Goal: Use online tool/utility: Utilize a website feature to perform a specific function

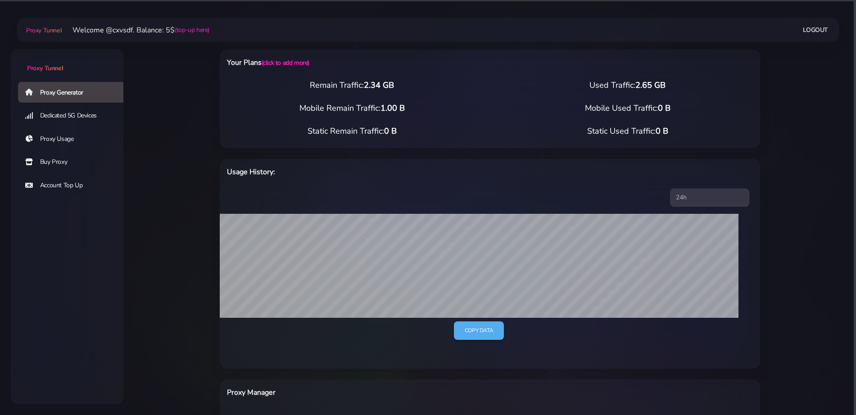
select select "NL"
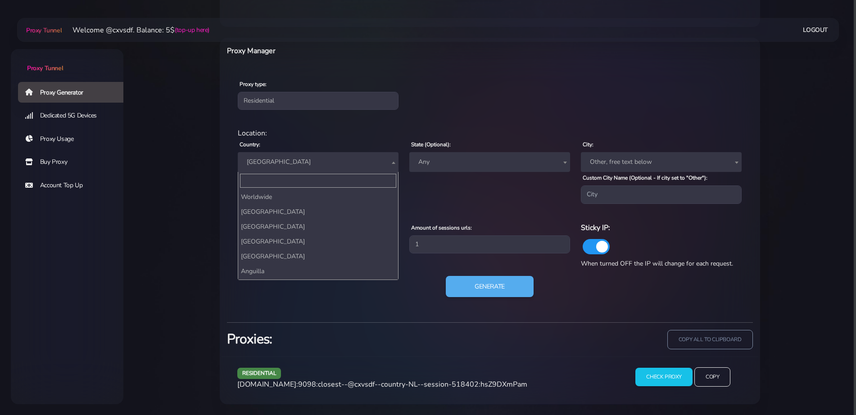
click at [279, 158] on span "[GEOGRAPHIC_DATA]" at bounding box center [318, 162] width 150 height 13
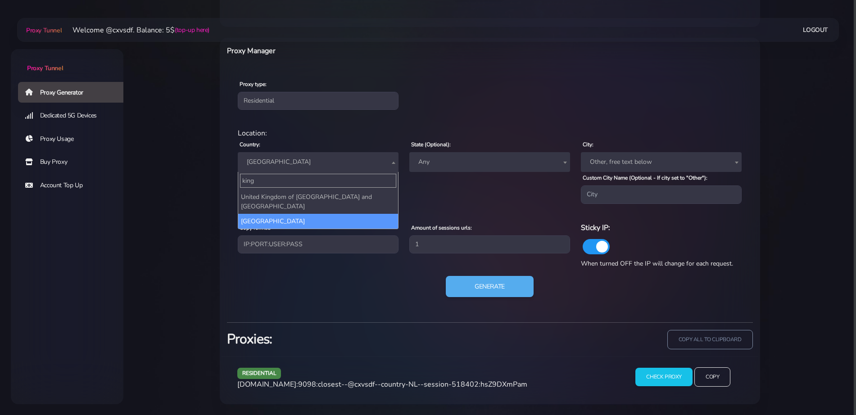
type input "king"
select select "UK"
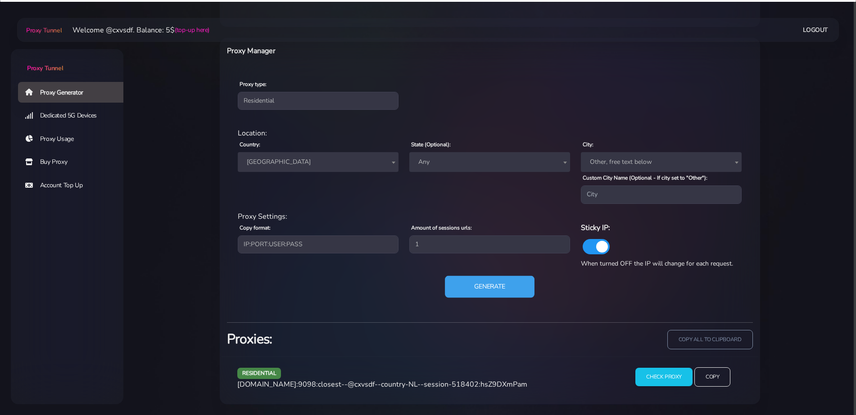
click at [450, 281] on button "Generate" at bounding box center [490, 287] width 90 height 22
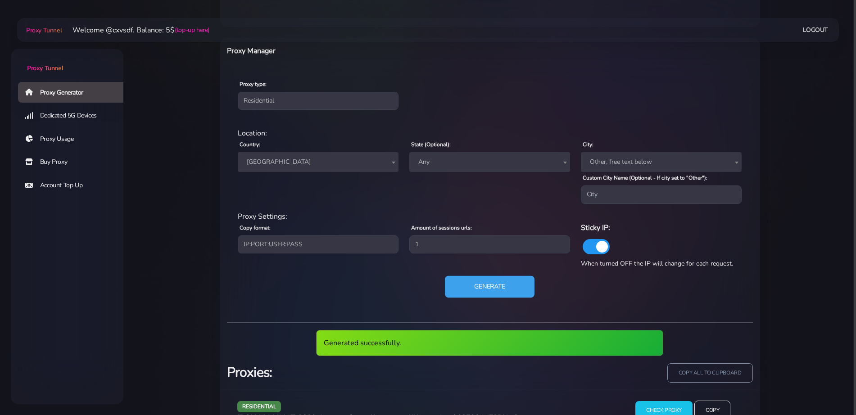
scroll to position [375, 0]
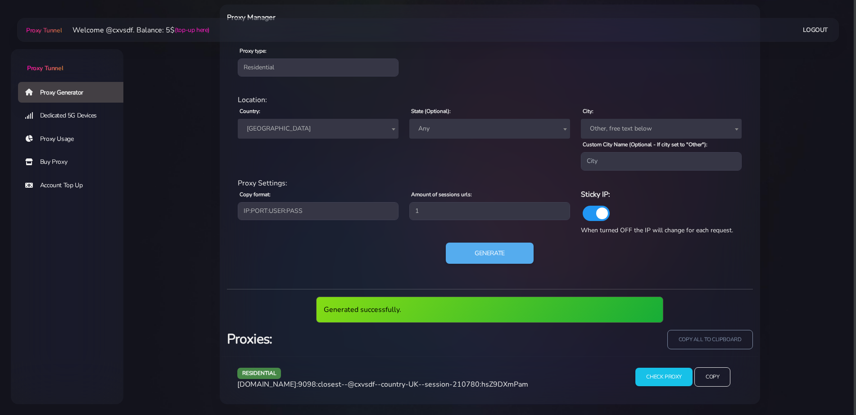
click at [365, 382] on span "[DOMAIN_NAME]:9098:closest--@cxvsdf--country-UK--session-210780:hsZ9DXmPam" at bounding box center [382, 385] width 291 height 10
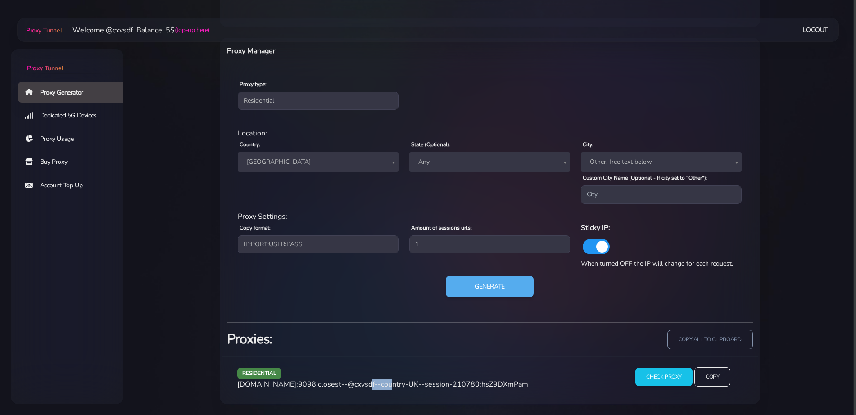
scroll to position [342, 0]
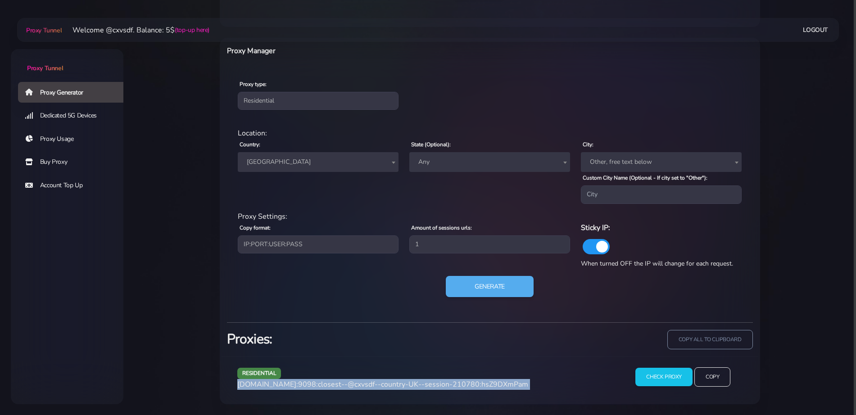
copy div "[DOMAIN_NAME]:9098:closest--@cxvsdf--country-UK--session-210780:hsZ9DXmPam"
click at [365, 382] on span "[DOMAIN_NAME]:9098:closest--@cxvsdf--country-UK--session-210780:hsZ9DXmPam" at bounding box center [382, 385] width 291 height 10
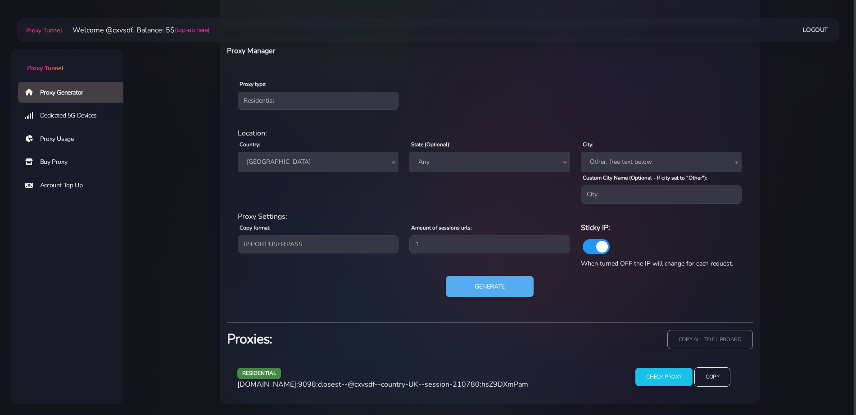
click at [303, 159] on span "[GEOGRAPHIC_DATA]" at bounding box center [318, 162] width 150 height 13
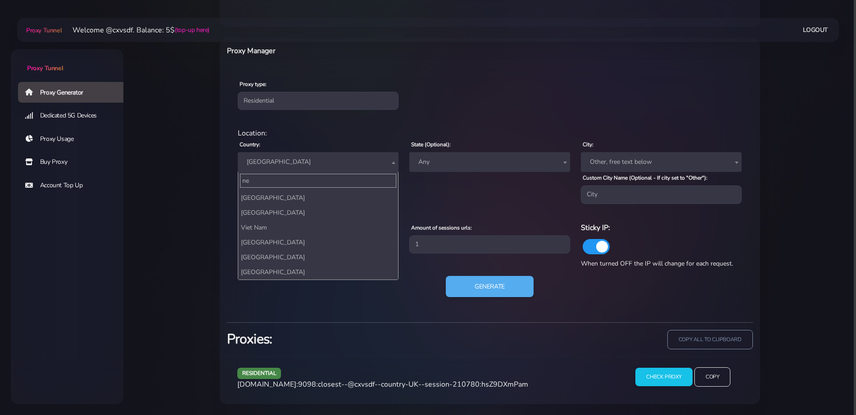
scroll to position [0, 0]
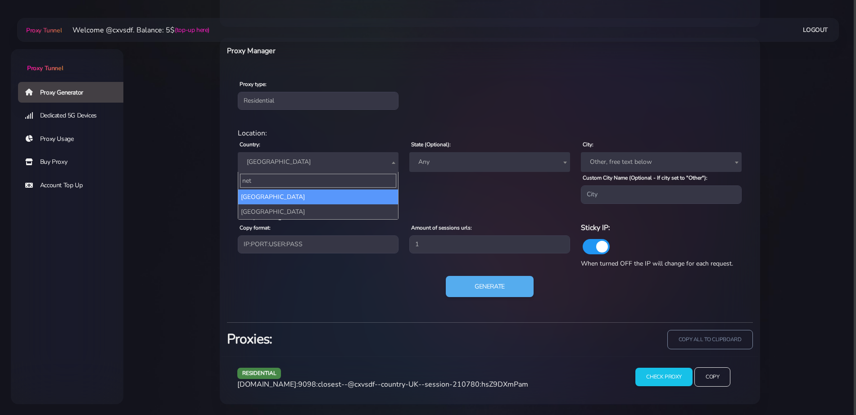
type input "neth"
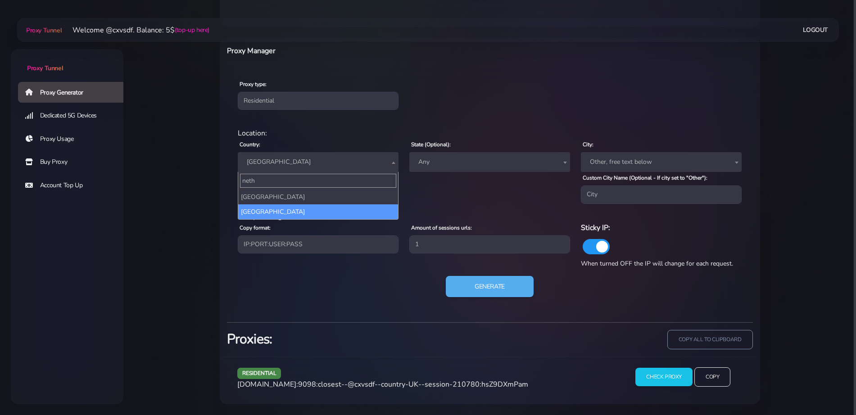
select select "NL"
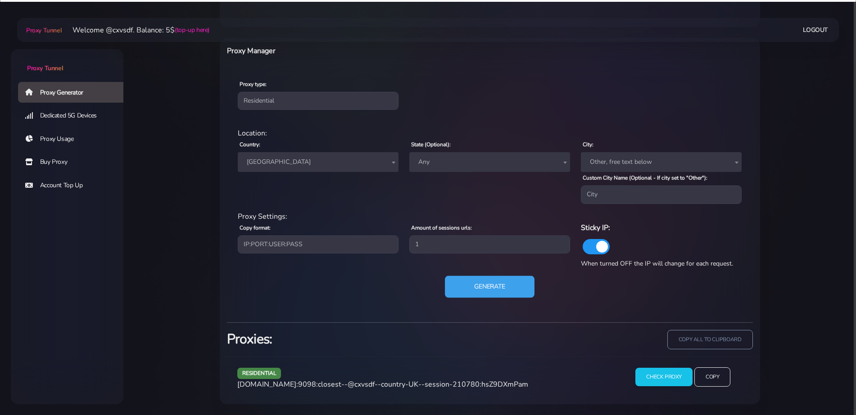
click at [461, 289] on button "Generate" at bounding box center [490, 287] width 90 height 22
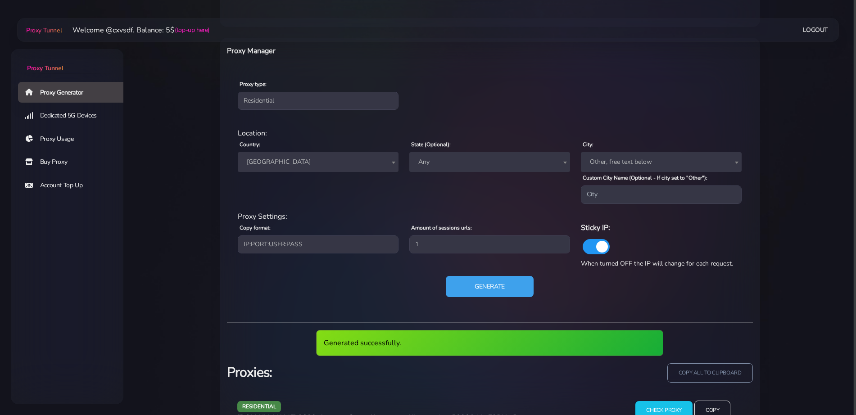
scroll to position [375, 0]
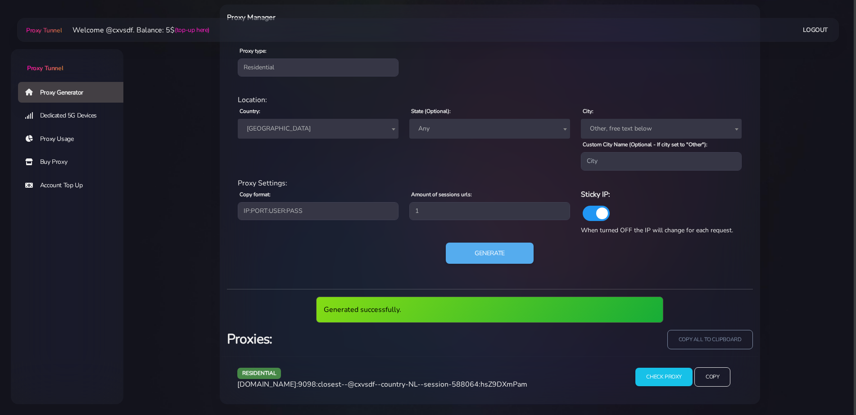
click at [381, 383] on span "[DOMAIN_NAME]:9098:closest--@cxvsdf--country-NL--session-588064:hsZ9DXmPam" at bounding box center [382, 385] width 290 height 10
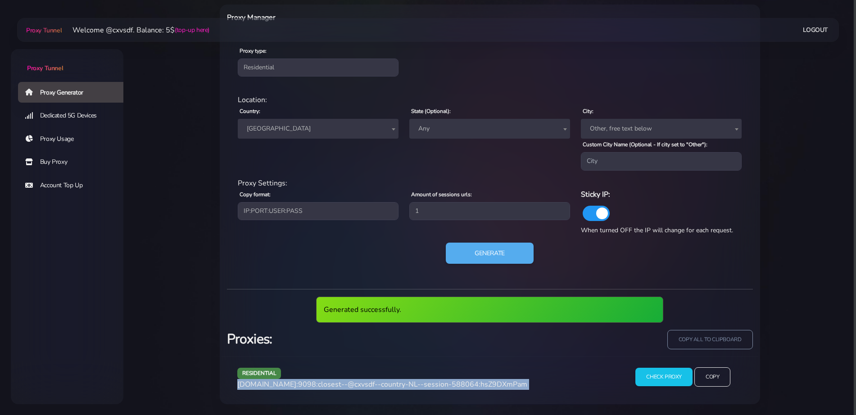
scroll to position [342, 0]
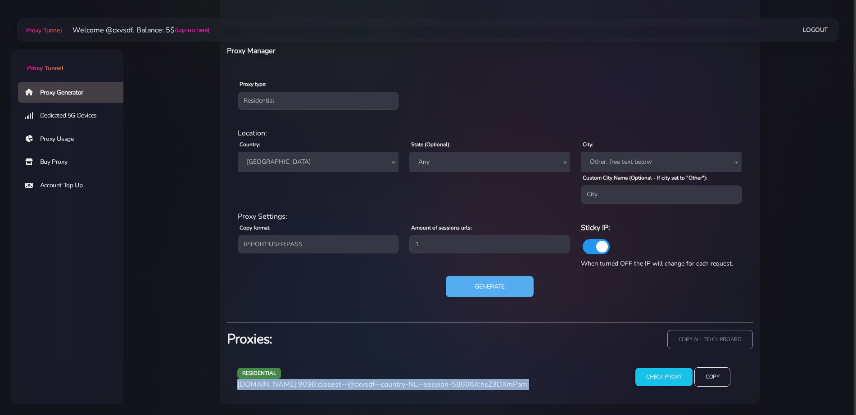
click at [381, 383] on span "[DOMAIN_NAME]:9098:closest--@cxvsdf--country-NL--session-588064:hsZ9DXmPam" at bounding box center [382, 385] width 290 height 10
copy div "[DOMAIN_NAME]:9098:closest--@cxvsdf--country-NL--session-588064:hsZ9DXmPam"
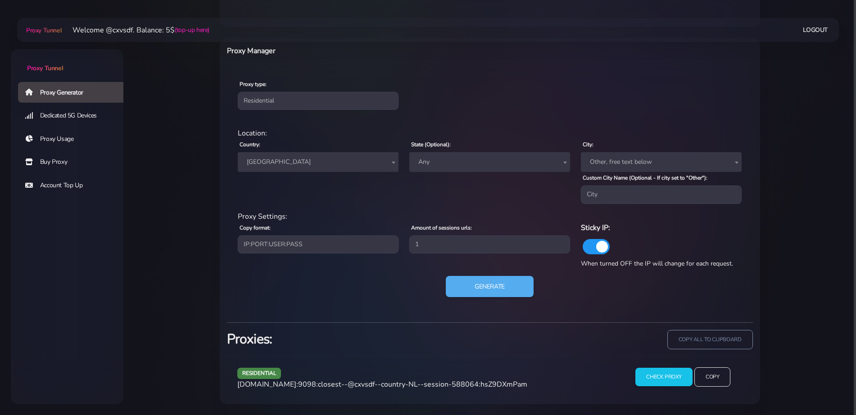
click at [315, 173] on div "Country: Worldwide [GEOGRAPHIC_DATA] [GEOGRAPHIC_DATA] [GEOGRAPHIC_DATA] [GEOGR…" at bounding box center [318, 171] width 172 height 65
click at [330, 165] on span "[GEOGRAPHIC_DATA]" at bounding box center [318, 162] width 150 height 13
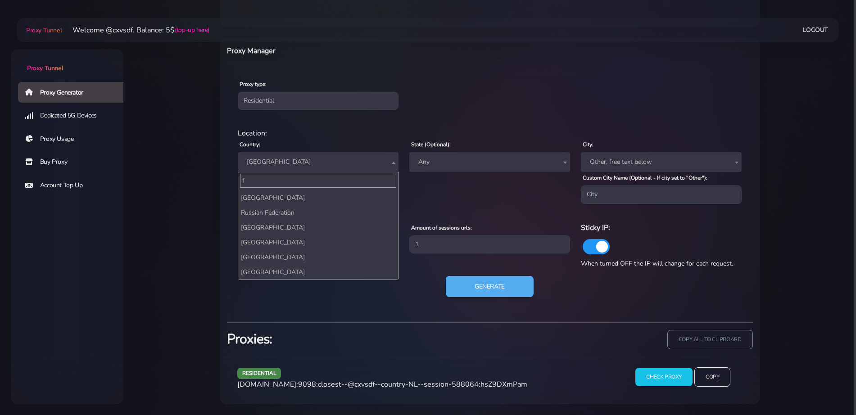
scroll to position [0, 0]
type input "fr"
select select "FR"
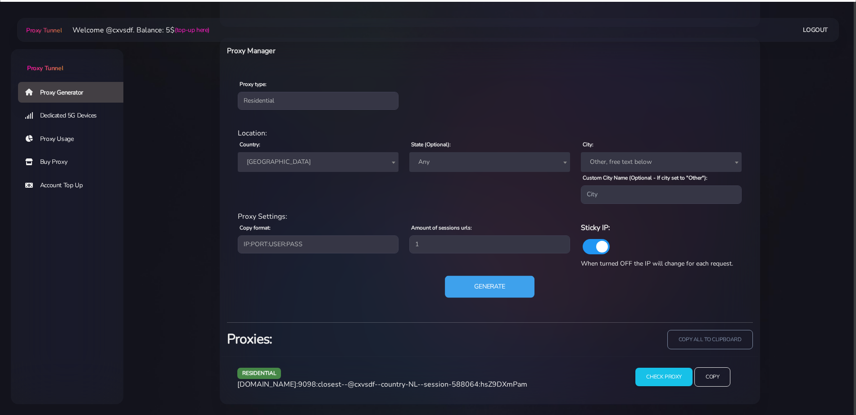
click at [453, 283] on button "Generate" at bounding box center [490, 287] width 90 height 22
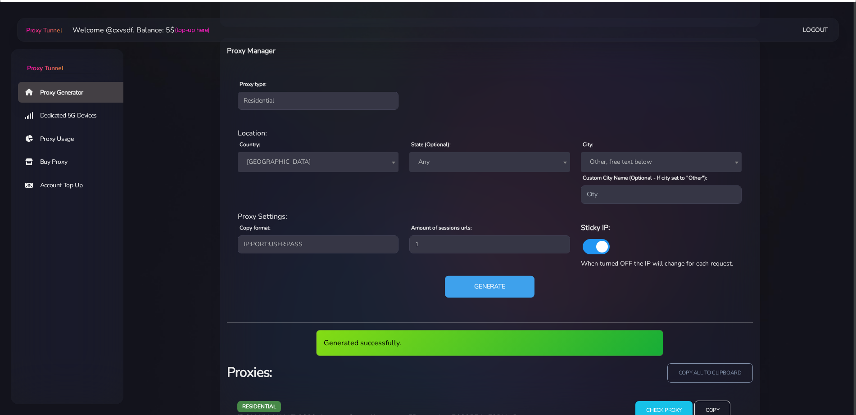
scroll to position [375, 0]
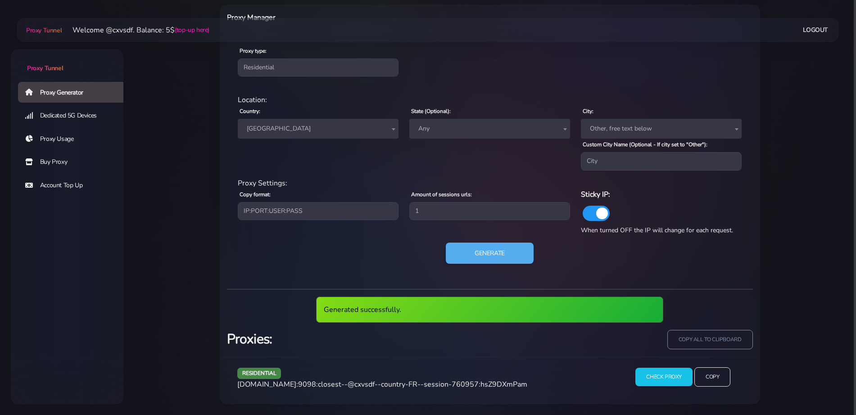
click at [392, 383] on span "[DOMAIN_NAME]:9098:closest--@cxvsdf--country-FR--session-760957:hsZ9DXmPam" at bounding box center [382, 385] width 290 height 10
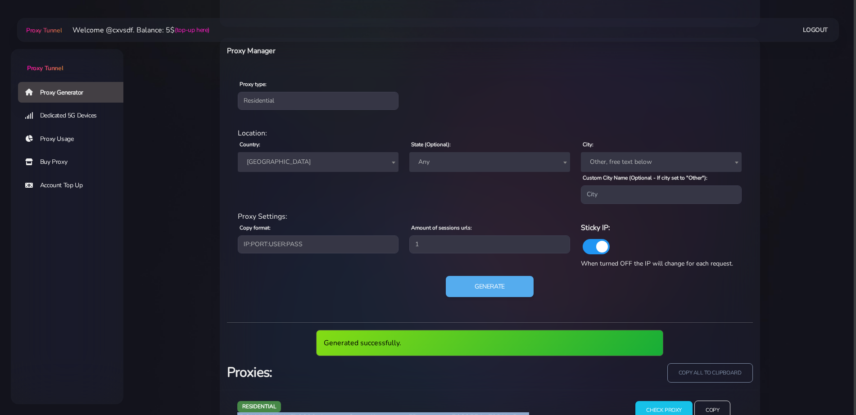
copy div "[DOMAIN_NAME]:9098:closest--@cxvsdf--country-FR--session-760957:hsZ9DXmPam"
click at [392, 413] on span "[DOMAIN_NAME]:9098:closest--@cxvsdf--country-FR--session-760957:hsZ9DXmPam" at bounding box center [382, 418] width 290 height 10
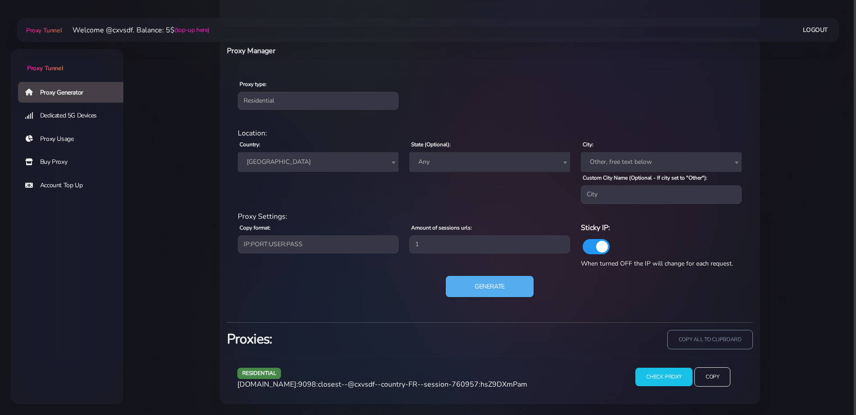
click at [293, 168] on span "[GEOGRAPHIC_DATA]" at bounding box center [318, 162] width 161 height 20
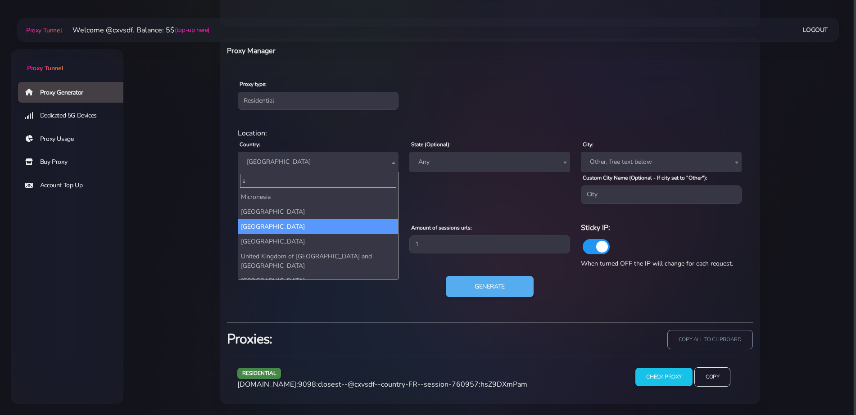
scroll to position [0, 0]
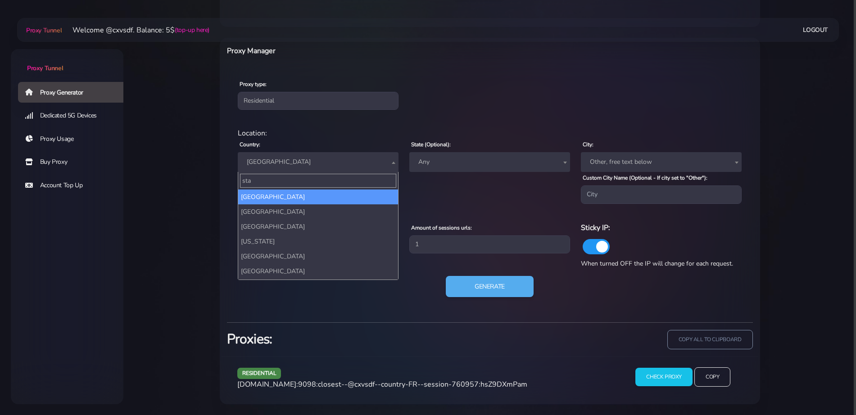
type input "stat"
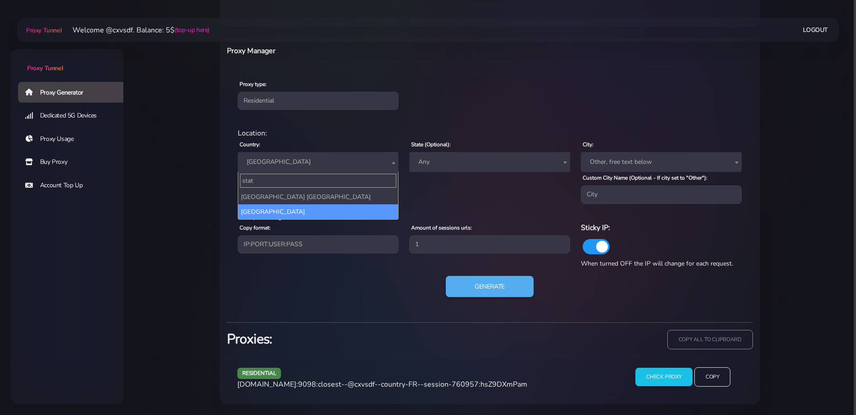
select select "US"
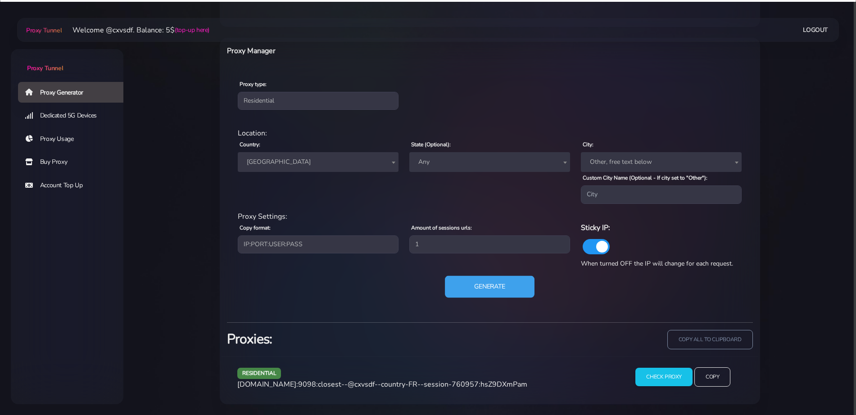
click at [475, 286] on button "Generate" at bounding box center [490, 287] width 90 height 22
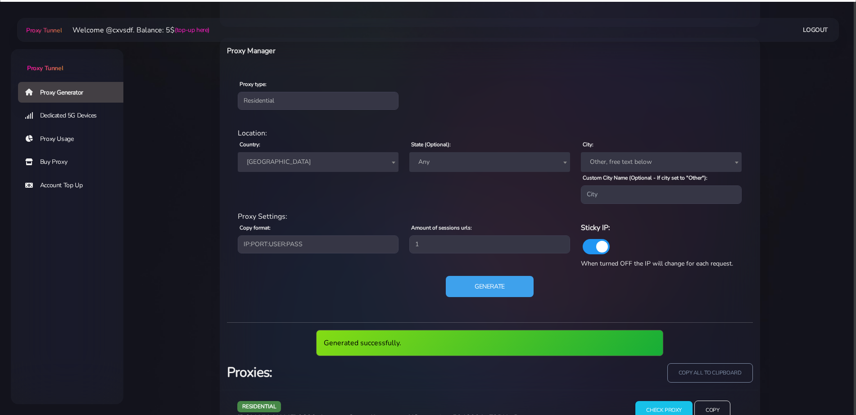
scroll to position [375, 0]
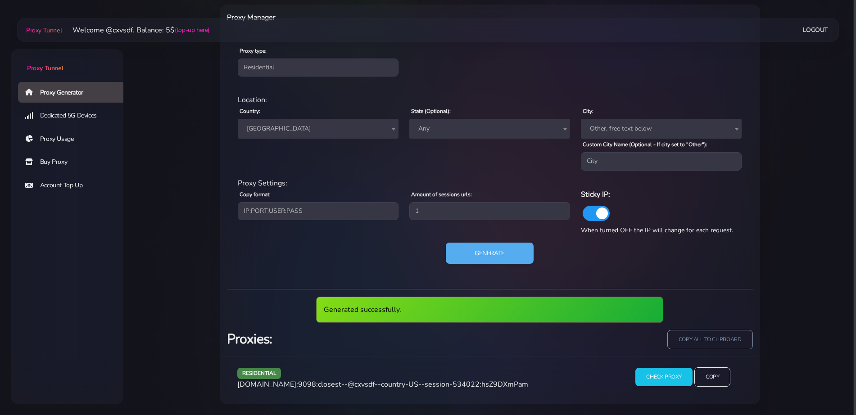
click at [361, 388] on span "[DOMAIN_NAME]:9098:closest--@cxvsdf--country-US--session-534022:hsZ9DXmPam" at bounding box center [382, 385] width 291 height 10
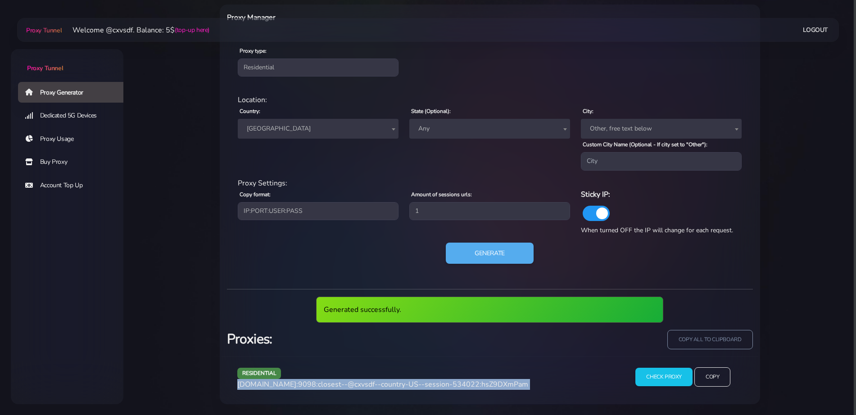
copy div "[DOMAIN_NAME]:9098:closest--@cxvsdf--country-US--session-534022:hsZ9DXmPam"
click at [361, 388] on span "[DOMAIN_NAME]:9098:closest--@cxvsdf--country-US--session-534022:hsZ9DXmPam" at bounding box center [382, 385] width 291 height 10
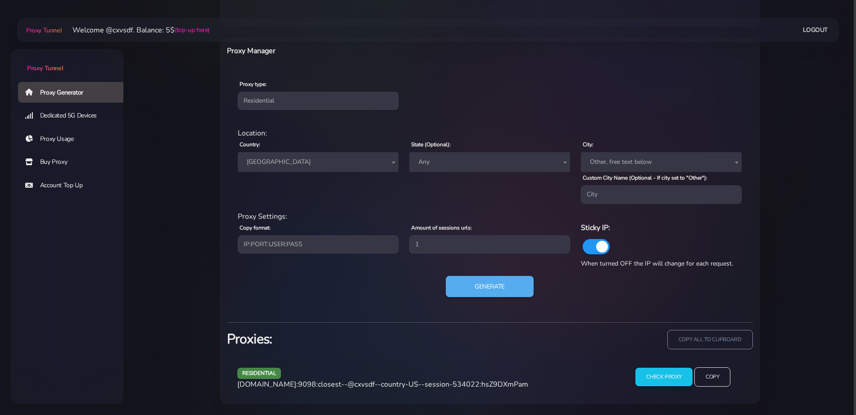
click at [269, 165] on span "[GEOGRAPHIC_DATA]" at bounding box center [318, 162] width 150 height 13
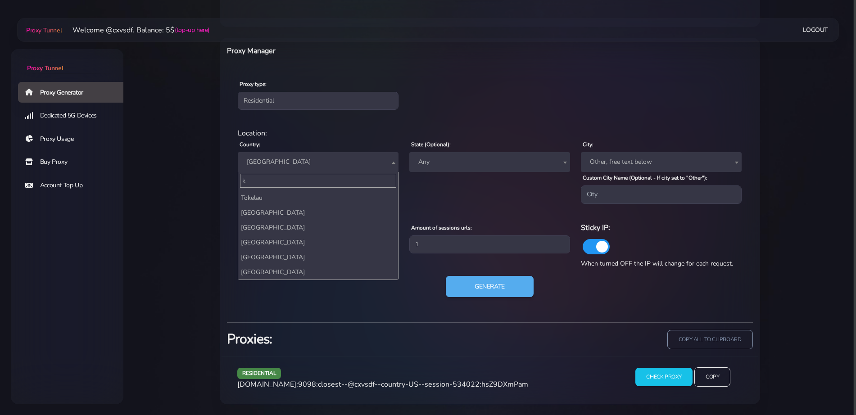
scroll to position [0, 0]
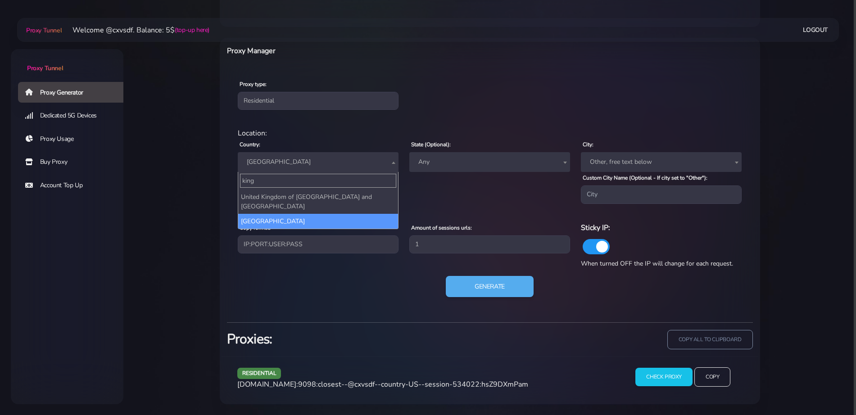
type input "king"
select select "UK"
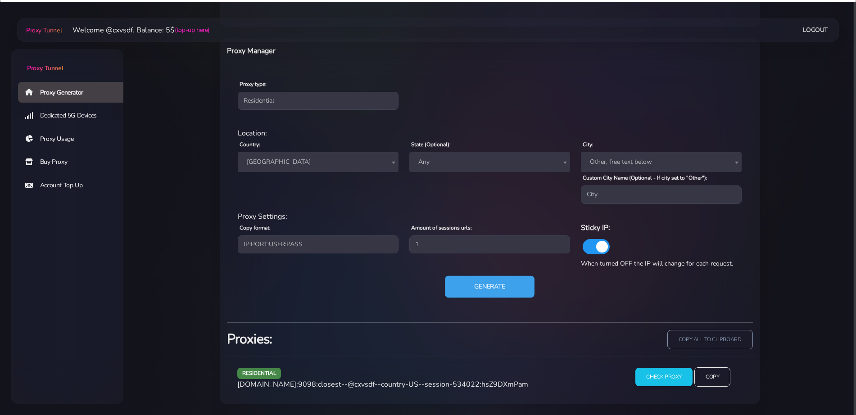
click at [489, 290] on button "Generate" at bounding box center [490, 287] width 90 height 22
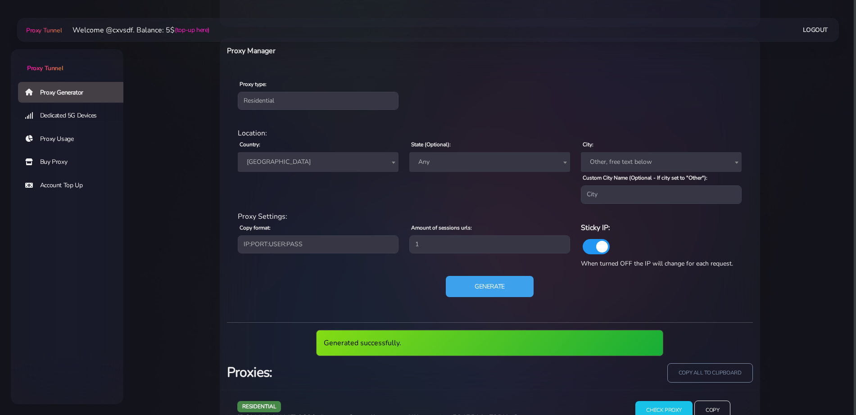
scroll to position [375, 0]
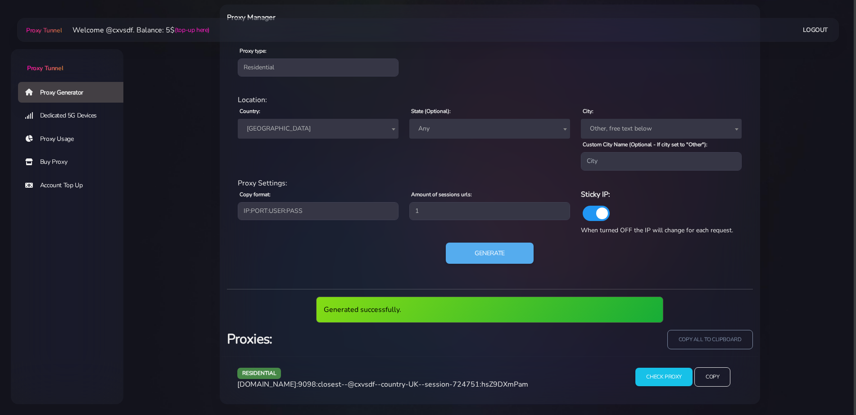
click at [392, 384] on span "[DOMAIN_NAME]:9098:closest--@cxvsdf--country-UK--session-724751:hsZ9DXmPam" at bounding box center [382, 385] width 291 height 10
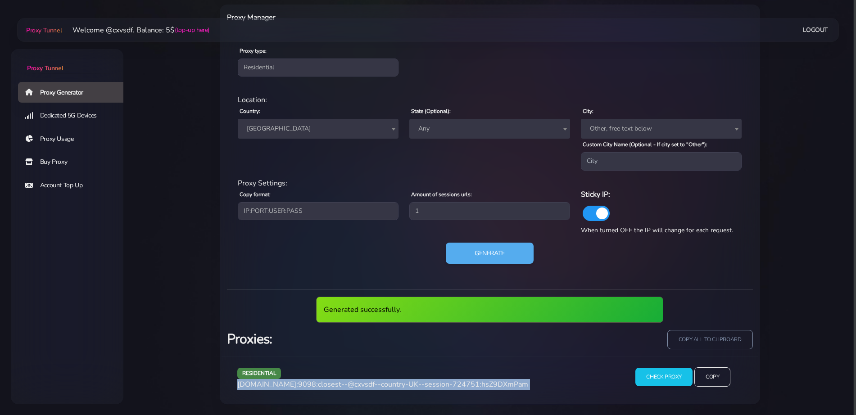
click at [392, 384] on span "[DOMAIN_NAME]:9098:closest--@cxvsdf--country-UK--session-724751:hsZ9DXmPam" at bounding box center [382, 385] width 291 height 10
copy div "[DOMAIN_NAME]:9098:closest--@cxvsdf--country-UK--session-724751:hsZ9DXmPam"
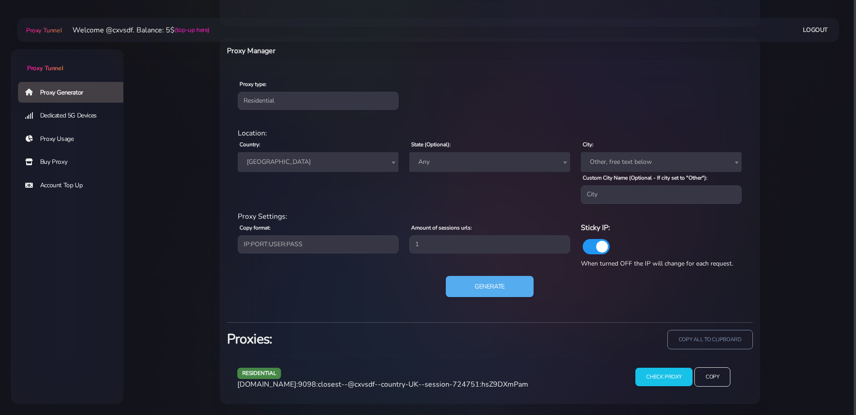
click at [304, 170] on span "[GEOGRAPHIC_DATA]" at bounding box center [318, 162] width 161 height 20
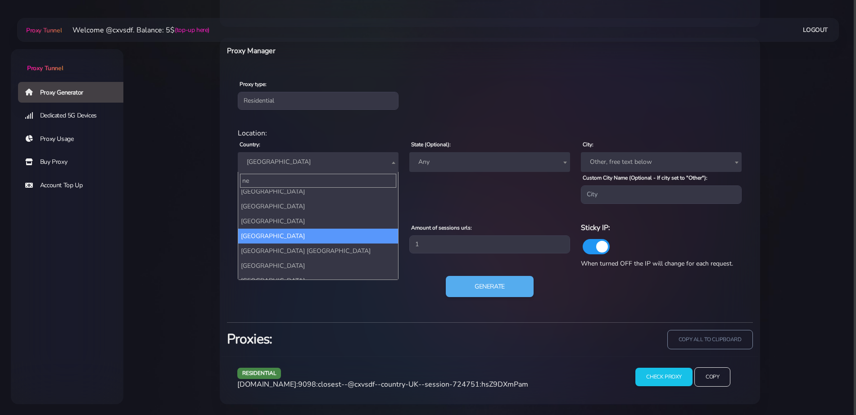
scroll to position [0, 0]
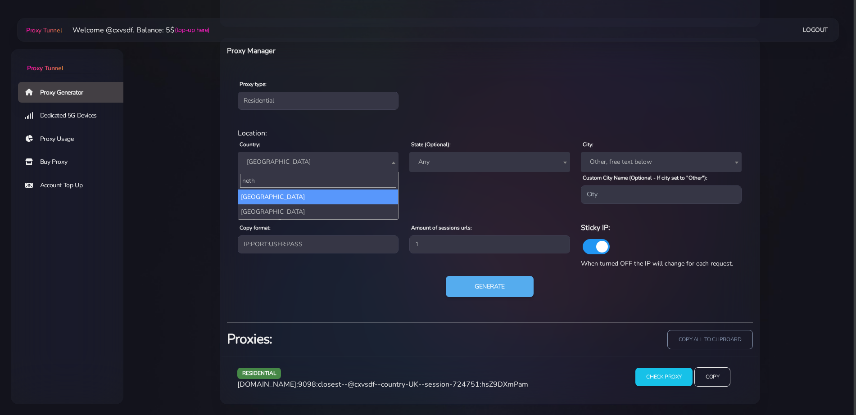
type input "nethe"
select select "NL"
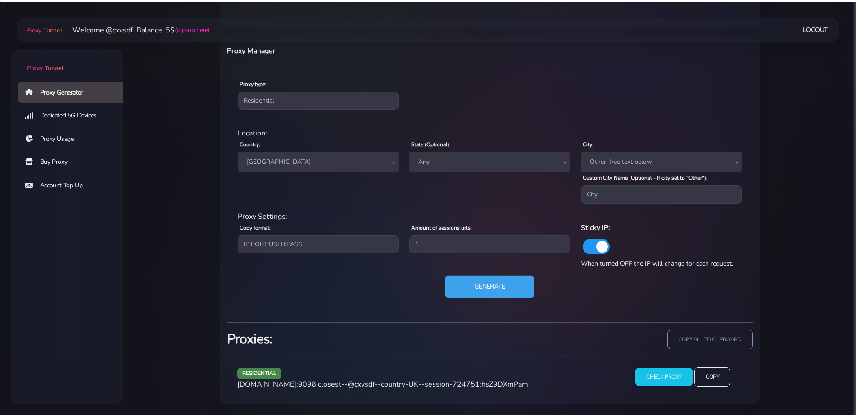
click at [486, 292] on button "Generate" at bounding box center [490, 287] width 90 height 22
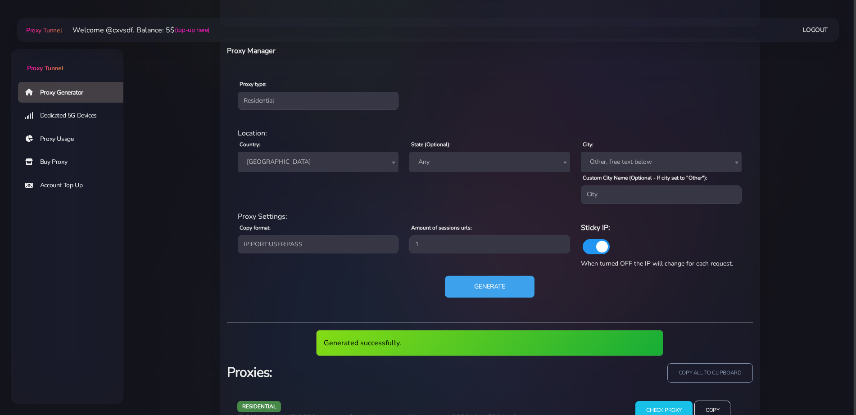
scroll to position [375, 0]
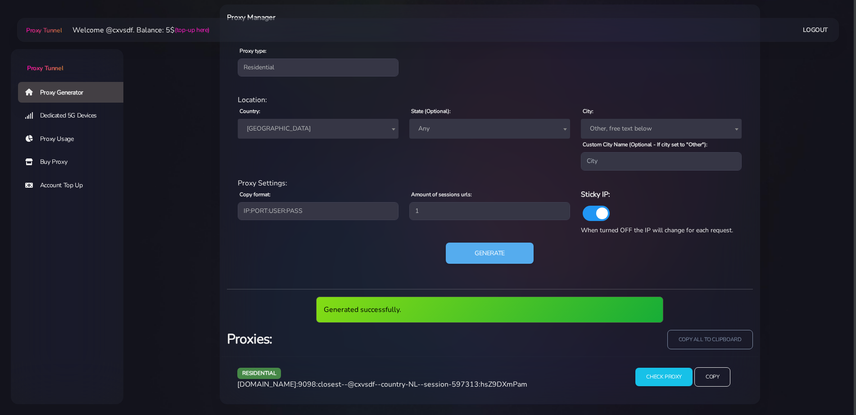
click at [412, 383] on span "[DOMAIN_NAME]:9098:closest--@cxvsdf--country-NL--session-597313:hsZ9DXmPam" at bounding box center [382, 385] width 290 height 10
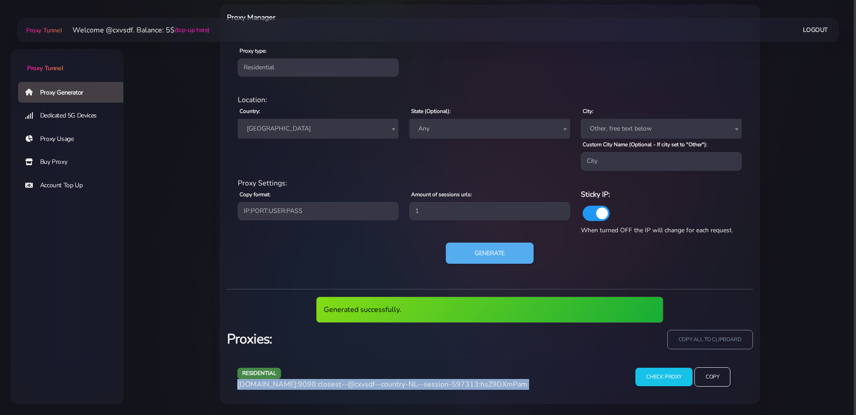
copy div "[DOMAIN_NAME]:9098:closest--@cxvsdf--country-NL--session-597313:hsZ9DXmPam"
click at [412, 383] on span "[DOMAIN_NAME]:9098:closest--@cxvsdf--country-NL--session-597313:hsZ9DXmPam" at bounding box center [382, 385] width 290 height 10
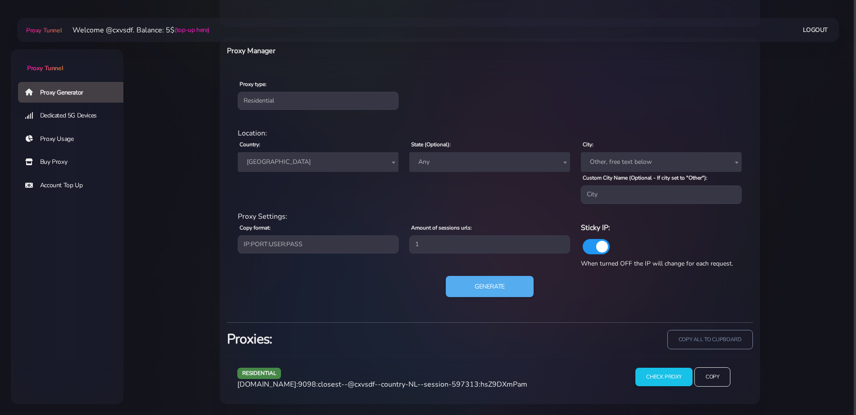
click at [259, 156] on span "[GEOGRAPHIC_DATA]" at bounding box center [318, 162] width 150 height 13
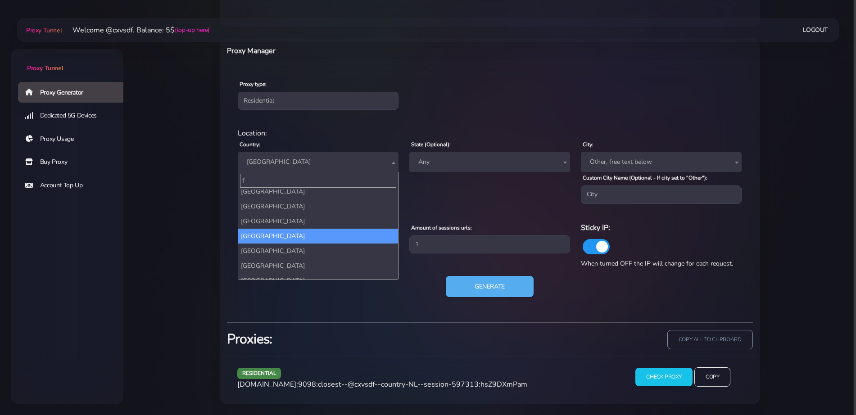
scroll to position [0, 0]
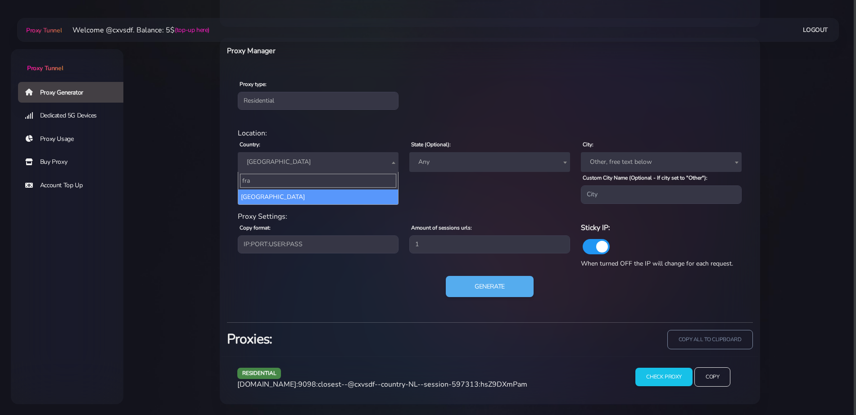
type input "fra"
select select "FR"
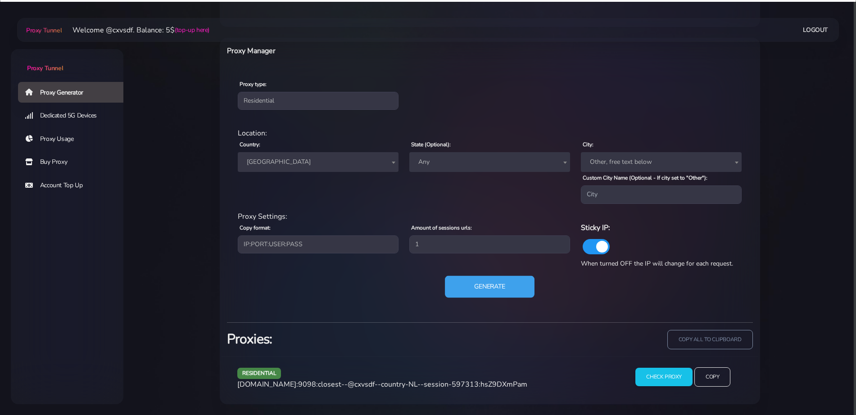
click at [476, 292] on button "Generate" at bounding box center [490, 287] width 90 height 22
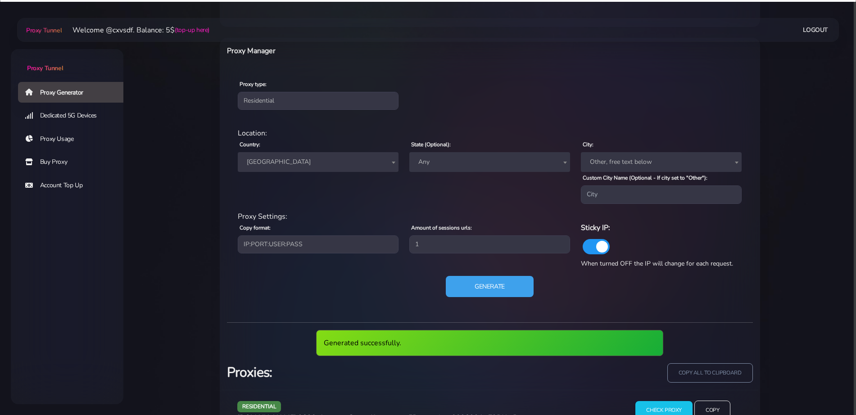
scroll to position [375, 0]
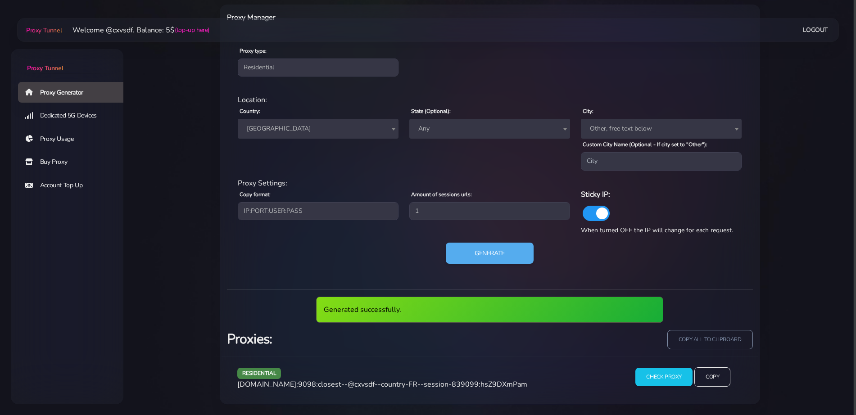
click at [358, 382] on span "[DOMAIN_NAME]:9098:closest--@cxvsdf--country-FR--session-839099:hsZ9DXmPam" at bounding box center [382, 385] width 290 height 10
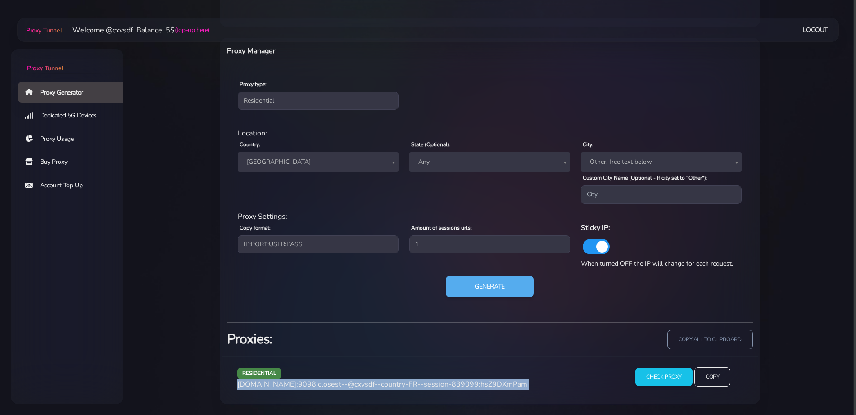
scroll to position [342, 0]
click at [358, 382] on span "[DOMAIN_NAME]:9098:closest--@cxvsdf--country-FR--session-839099:hsZ9DXmPam" at bounding box center [382, 385] width 290 height 10
copy div "[DOMAIN_NAME]:9098:closest--@cxvsdf--country-FR--session-839099:hsZ9DXmPam"
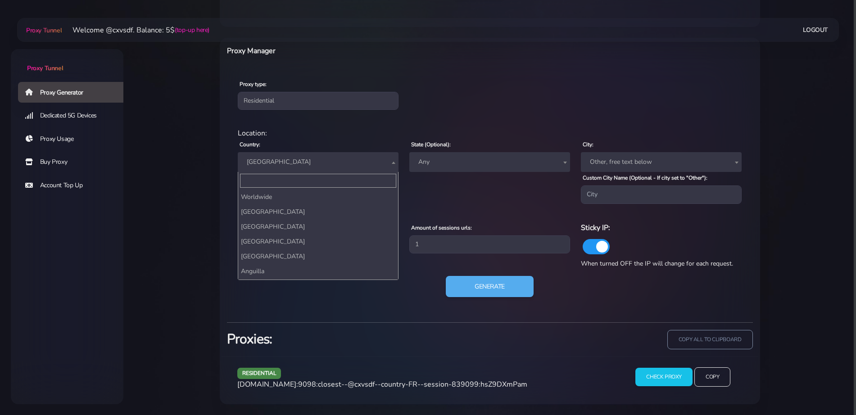
click at [280, 163] on span "[GEOGRAPHIC_DATA]" at bounding box center [318, 162] width 150 height 13
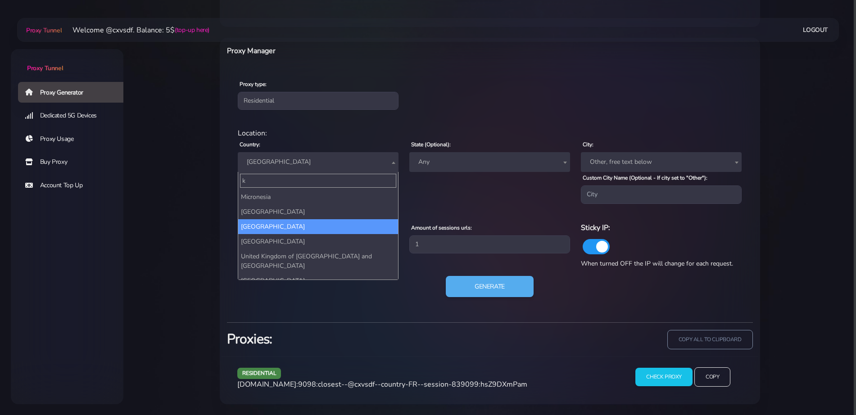
scroll to position [0, 0]
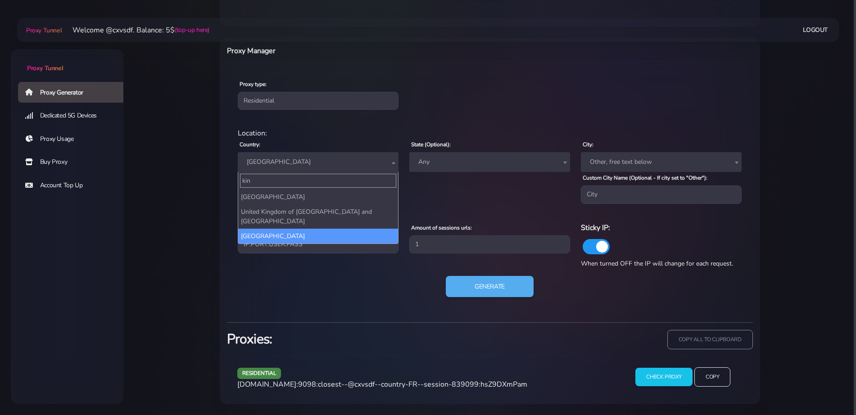
type input "kin"
select select "UK"
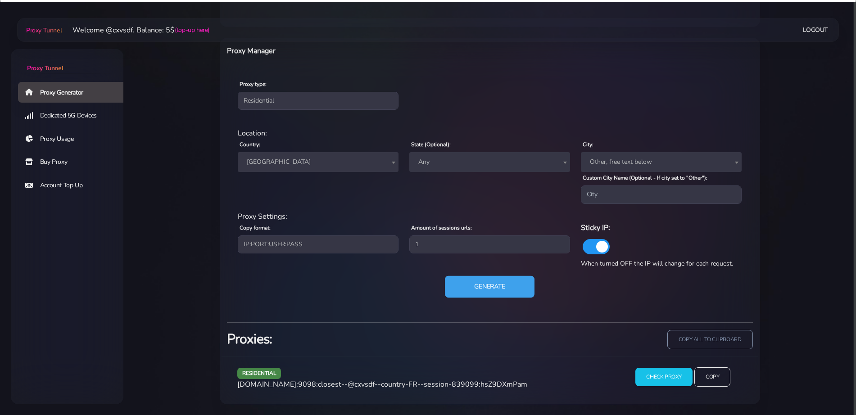
click at [464, 282] on button "Generate" at bounding box center [490, 287] width 90 height 22
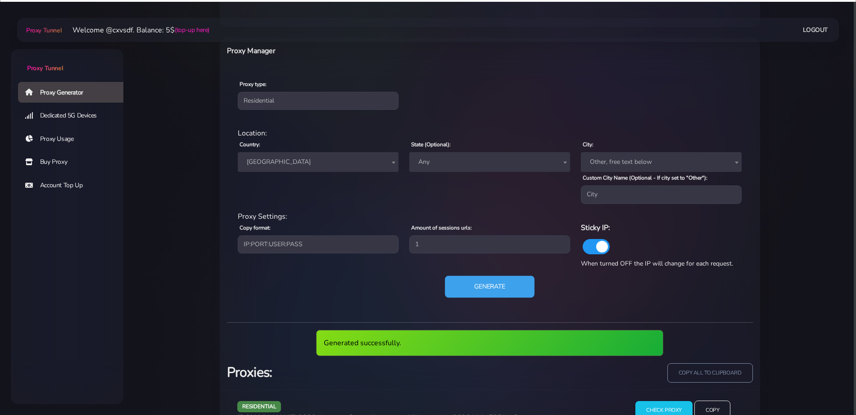
scroll to position [375, 0]
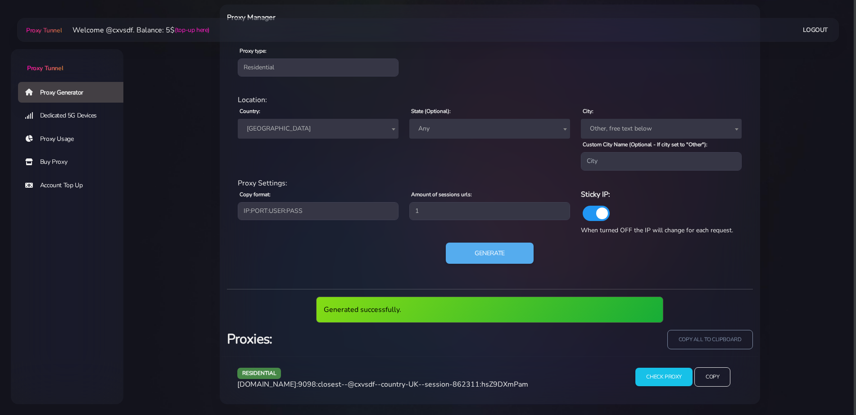
click at [364, 382] on span "[DOMAIN_NAME]:9098:closest--@cxvsdf--country-UK--session-862311:hsZ9DXmPam" at bounding box center [382, 385] width 291 height 10
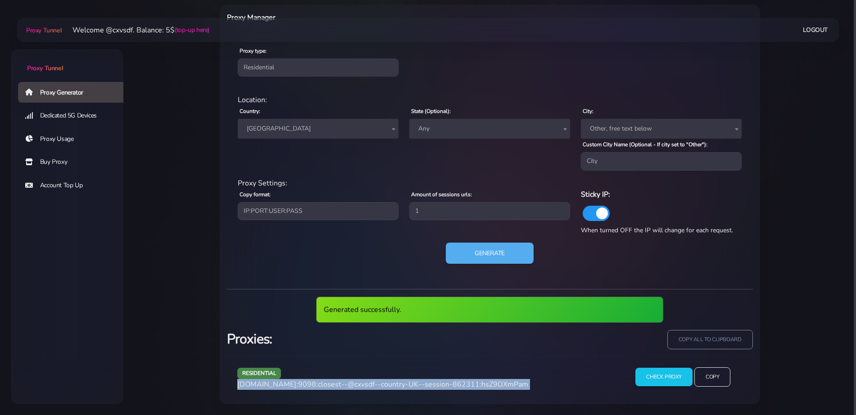
click at [364, 382] on span "[DOMAIN_NAME]:9098:closest--@cxvsdf--country-UK--session-862311:hsZ9DXmPam" at bounding box center [382, 385] width 291 height 10
copy div "[DOMAIN_NAME]:9098:closest--@cxvsdf--country-UK--session-862311:hsZ9DXmPam"
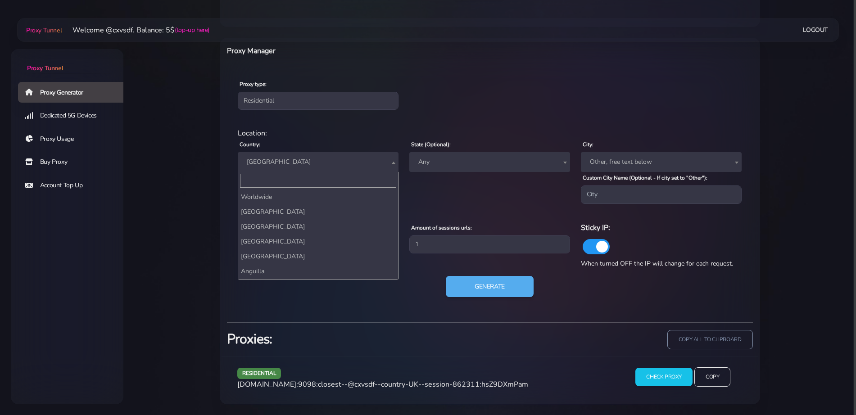
click at [272, 161] on span "[GEOGRAPHIC_DATA]" at bounding box center [318, 162] width 150 height 13
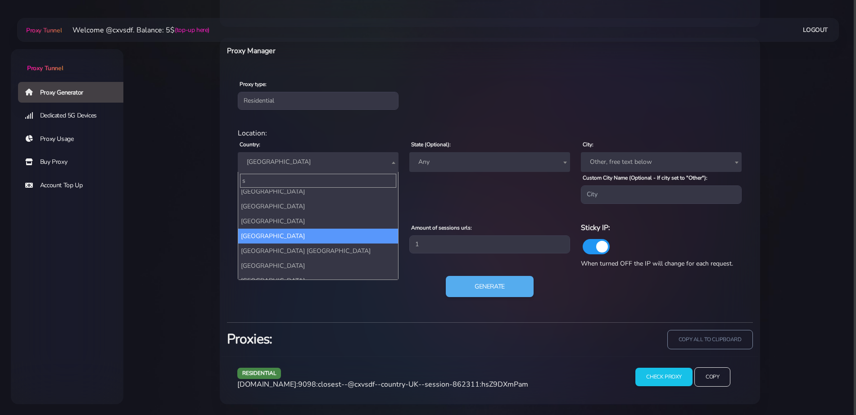
scroll to position [0, 0]
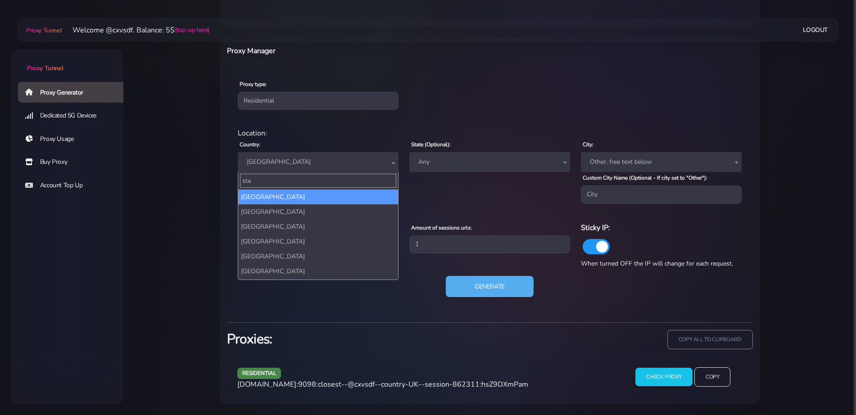
type input "stat"
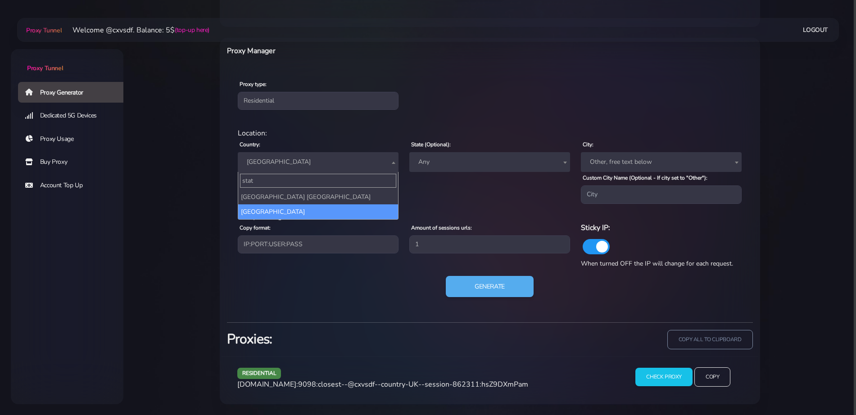
select select "US"
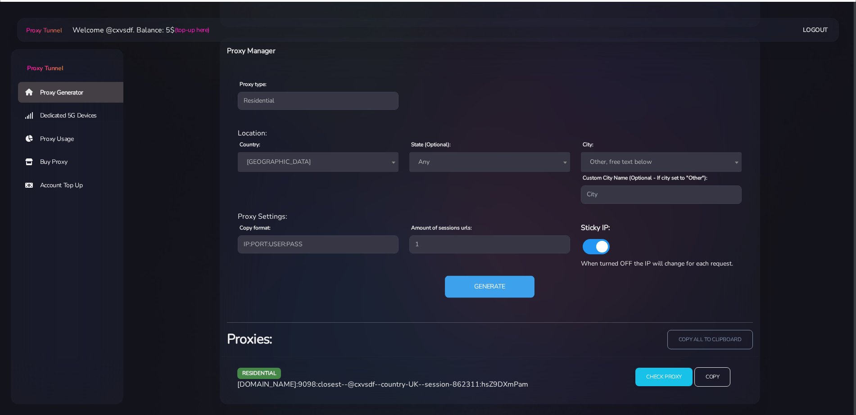
click at [503, 288] on button "Generate" at bounding box center [490, 287] width 90 height 22
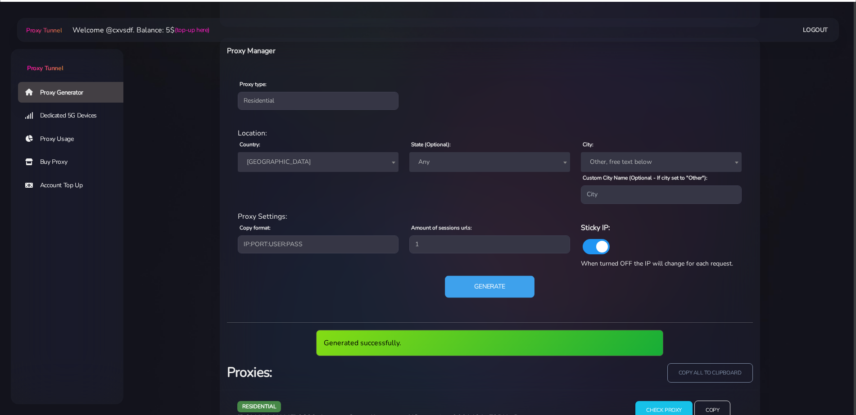
scroll to position [375, 0]
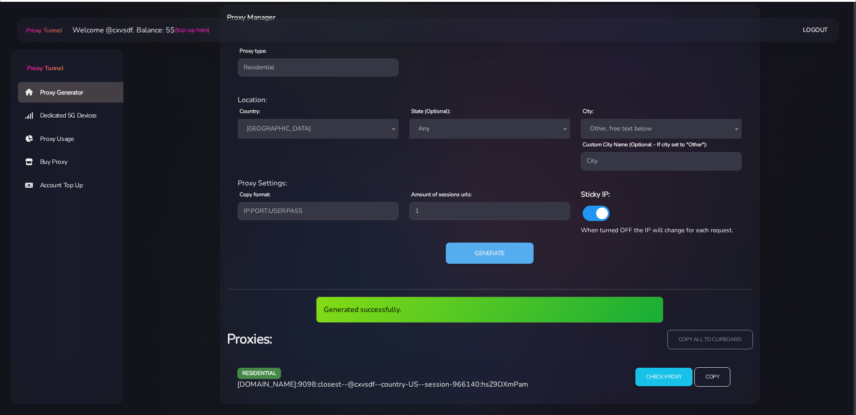
click at [388, 385] on span "[DOMAIN_NAME]:9098:closest--@cxvsdf--country-US--session-966140:hsZ9DXmPam" at bounding box center [382, 385] width 291 height 10
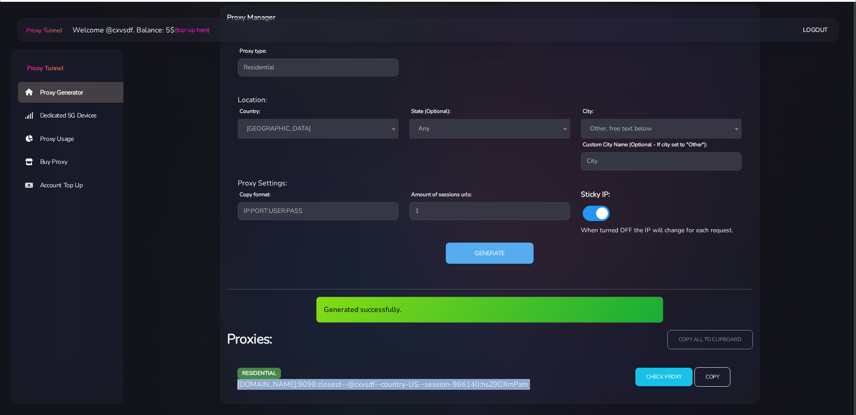
click at [388, 385] on span "[DOMAIN_NAME]:9098:closest--@cxvsdf--country-US--session-966140:hsZ9DXmPam" at bounding box center [382, 385] width 291 height 10
copy div "[DOMAIN_NAME]:9098:closest--@cxvsdf--country-US--session-966140:hsZ9DXmPam"
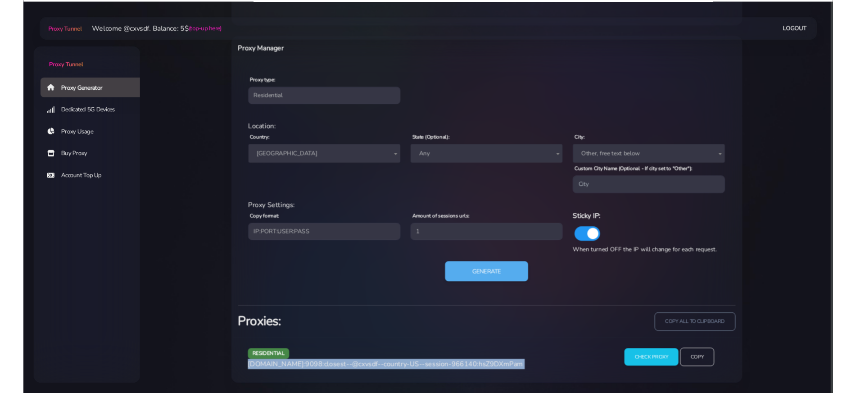
scroll to position [342, 0]
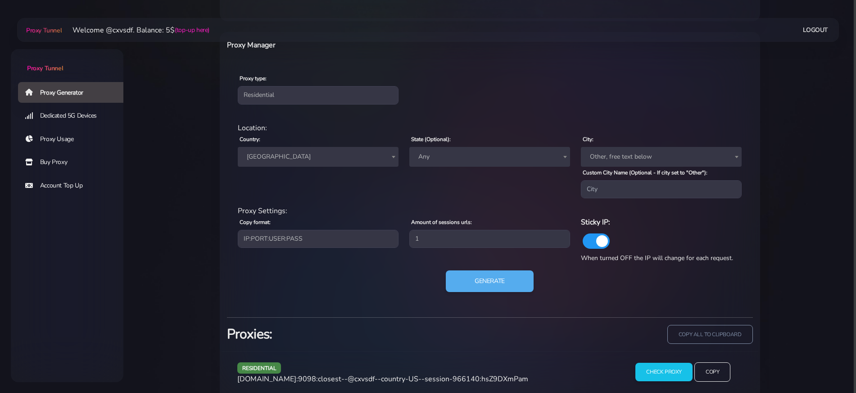
click at [294, 148] on span "[GEOGRAPHIC_DATA]" at bounding box center [318, 157] width 161 height 20
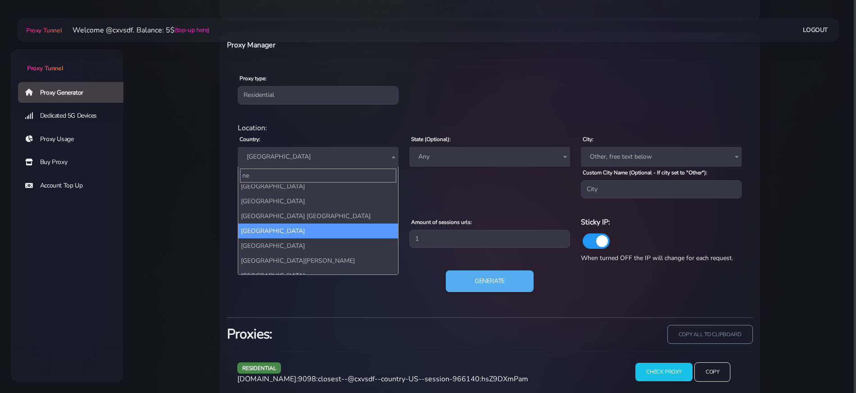
scroll to position [0, 0]
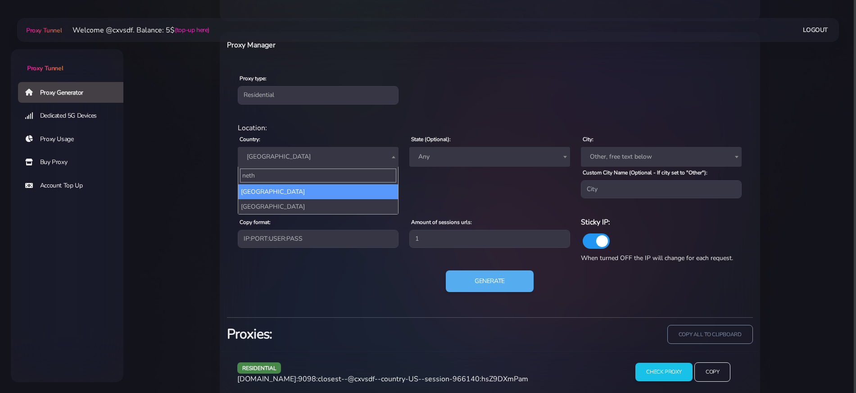
type input "nethe"
select select "NL"
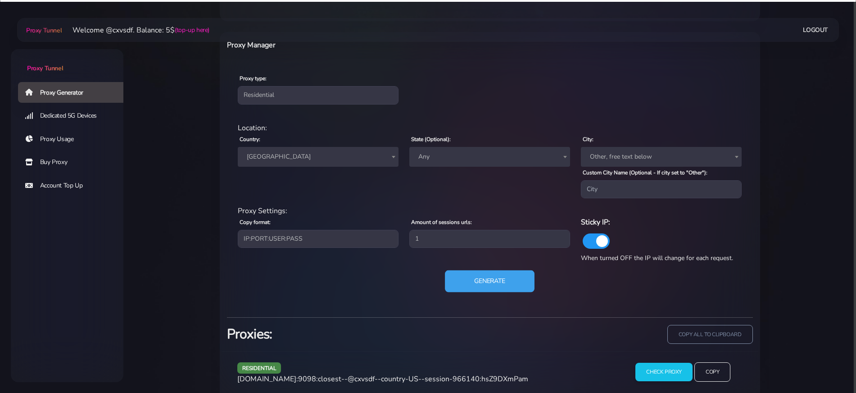
click at [483, 279] on button "Generate" at bounding box center [490, 281] width 90 height 22
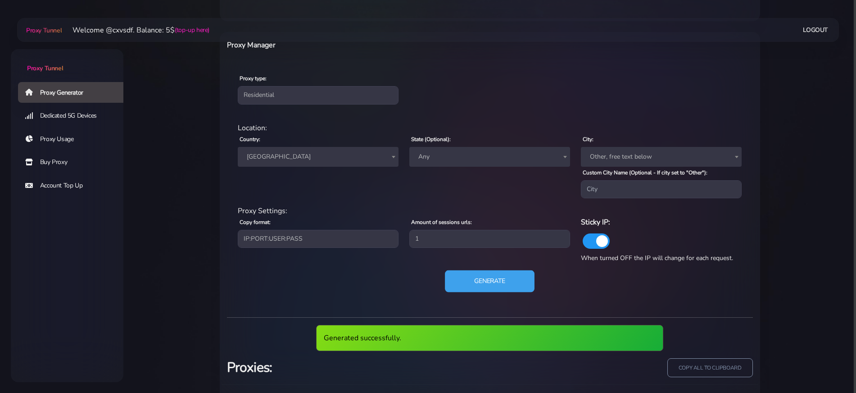
scroll to position [392, 0]
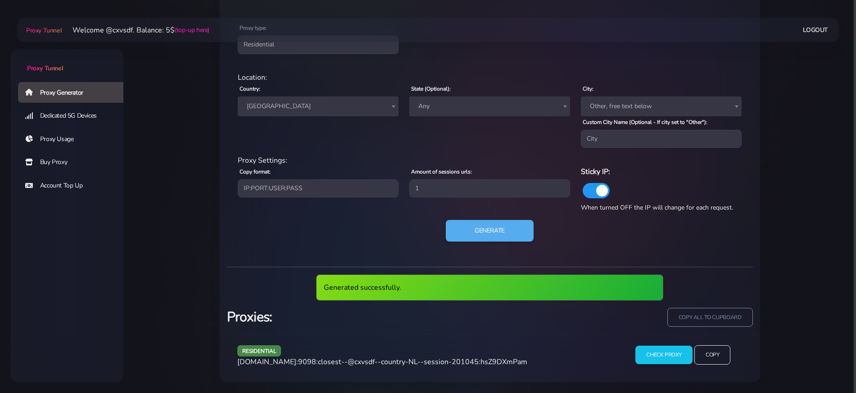
click at [394, 361] on span "[DOMAIN_NAME]:9098:closest--@cxvsdf--country-NL--session-201045:hsZ9DXmPam" at bounding box center [382, 362] width 290 height 10
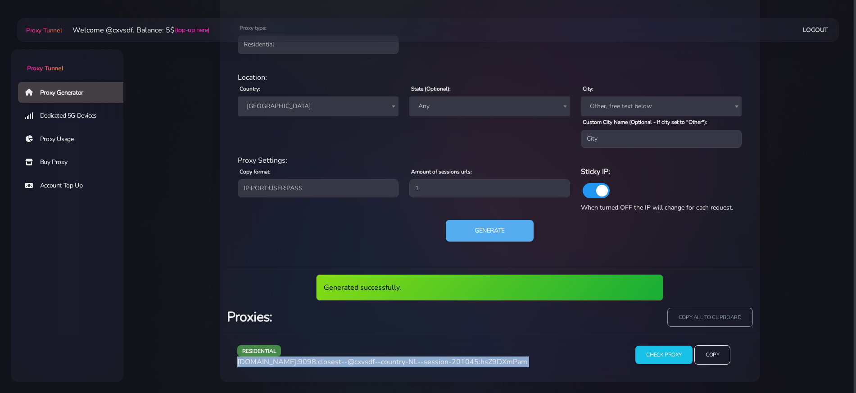
copy div "[DOMAIN_NAME]:9098:closest--@cxvsdf--country-NL--session-201045:hsZ9DXmPam"
click at [394, 361] on span "[DOMAIN_NAME]:9098:closest--@cxvsdf--country-NL--session-201045:hsZ9DXmPam" at bounding box center [382, 362] width 290 height 10
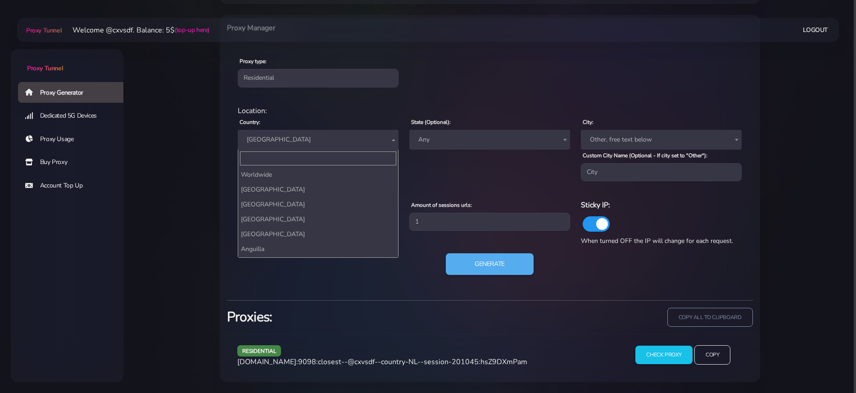
click at [287, 144] on span "[GEOGRAPHIC_DATA]" at bounding box center [318, 139] width 150 height 13
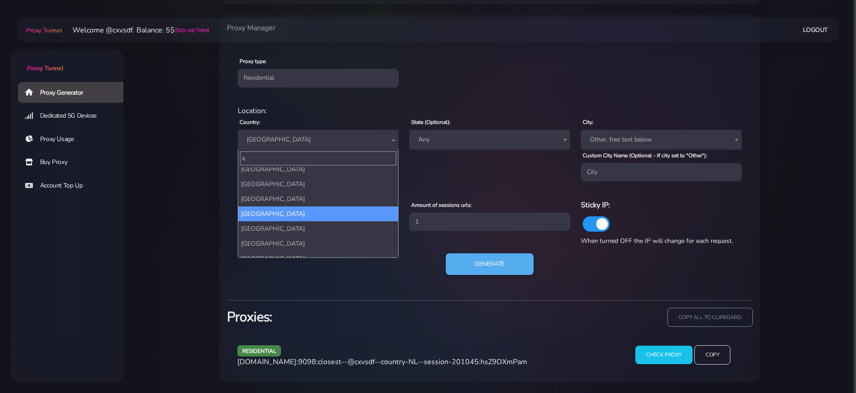
scroll to position [0, 0]
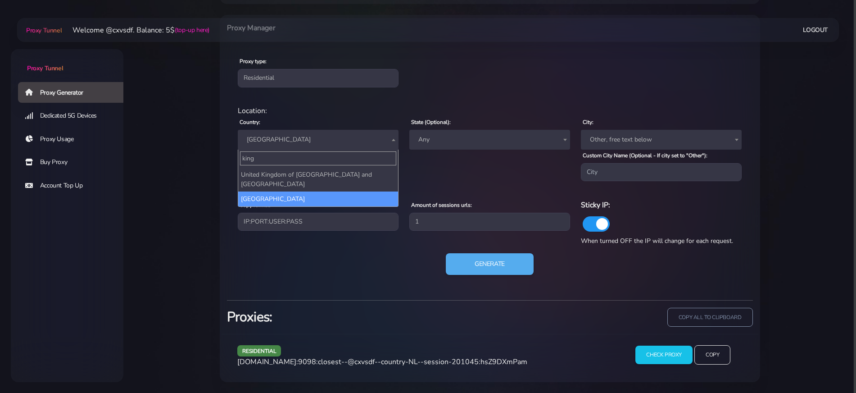
type input "king"
select select "UK"
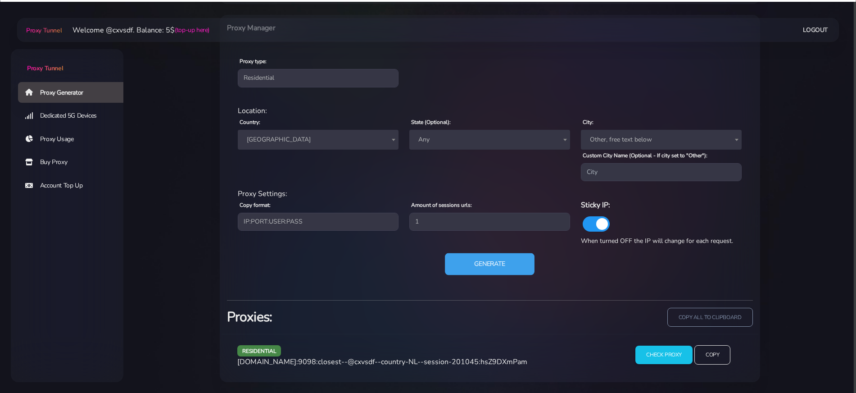
click at [455, 265] on button "Generate" at bounding box center [490, 264] width 90 height 22
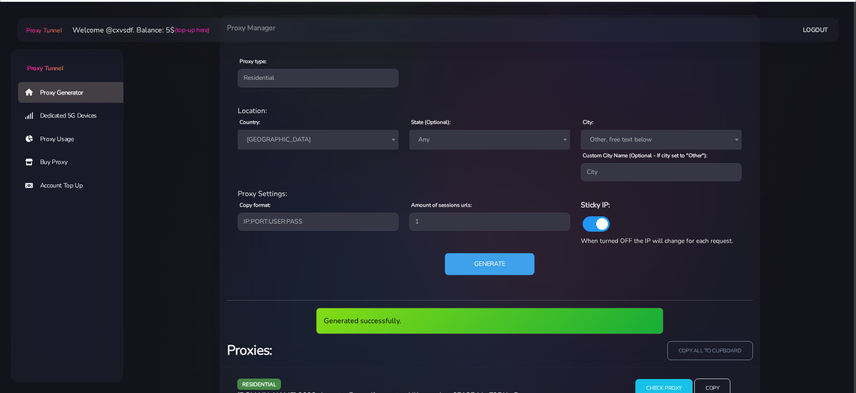
scroll to position [392, 0]
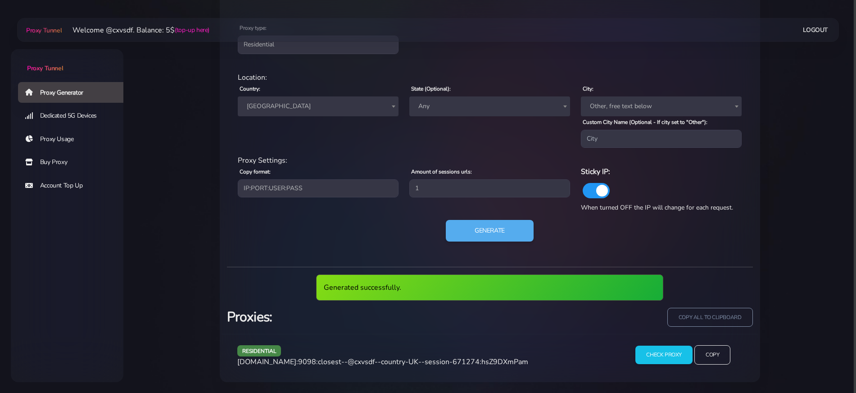
click at [367, 362] on span "[DOMAIN_NAME]:9098:closest--@cxvsdf--country-UK--session-671274:hsZ9DXmPam" at bounding box center [382, 362] width 291 height 10
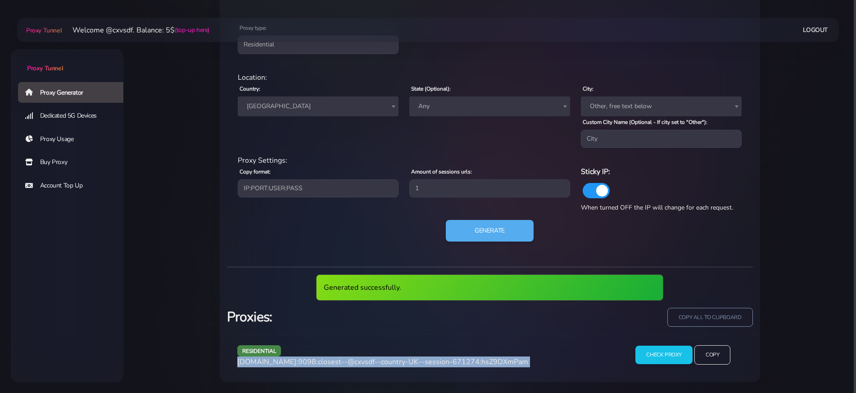
click at [367, 362] on span "[DOMAIN_NAME]:9098:closest--@cxvsdf--country-UK--session-671274:hsZ9DXmPam" at bounding box center [382, 362] width 291 height 10
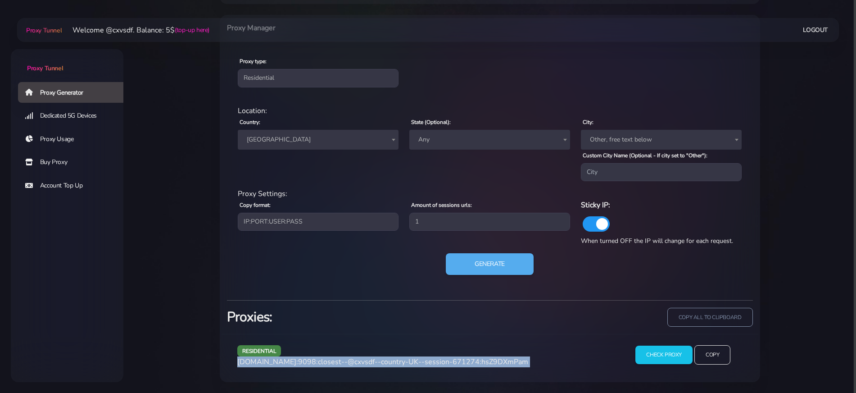
scroll to position [359, 0]
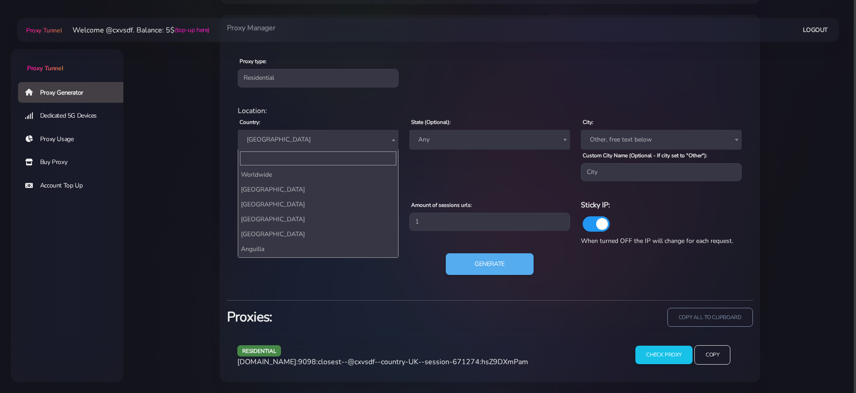
click at [314, 147] on span "[GEOGRAPHIC_DATA]" at bounding box center [318, 140] width 161 height 20
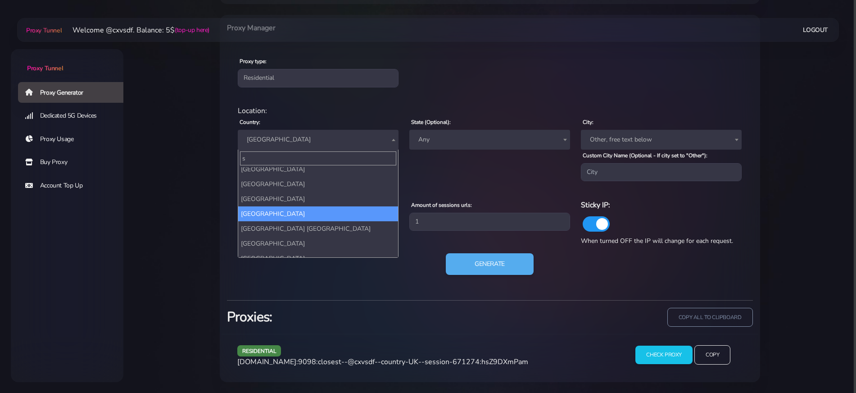
scroll to position [0, 0]
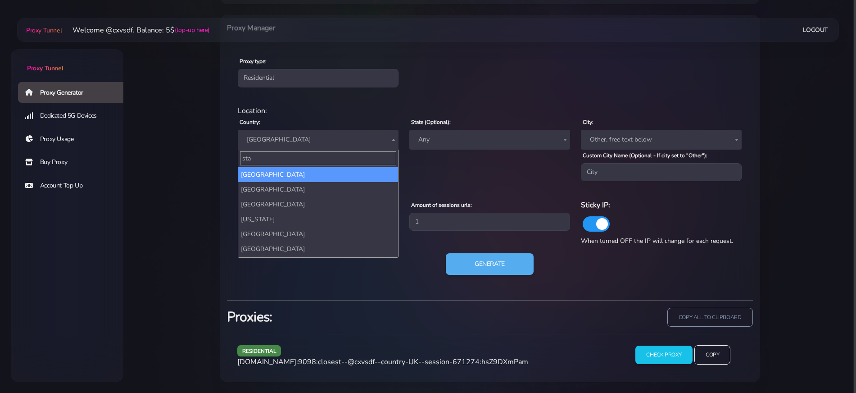
type input "stat"
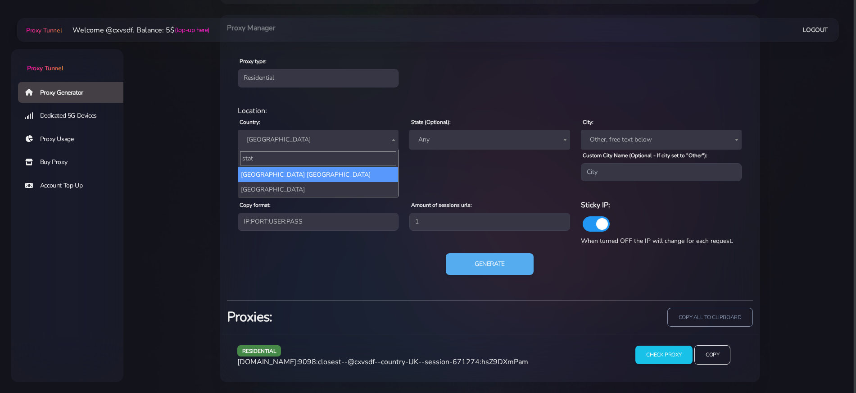
select select "US"
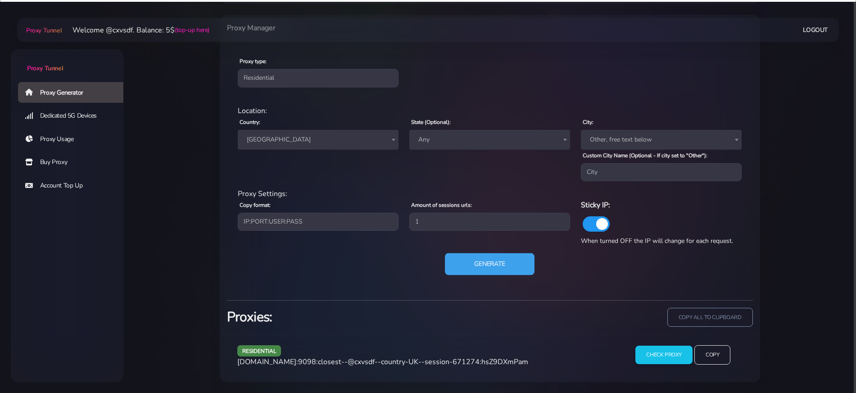
click at [471, 271] on button "Generate" at bounding box center [490, 264] width 90 height 22
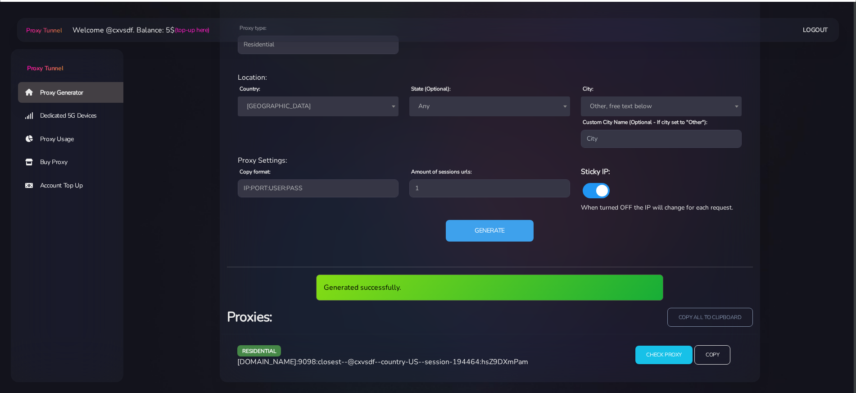
scroll to position [392, 0]
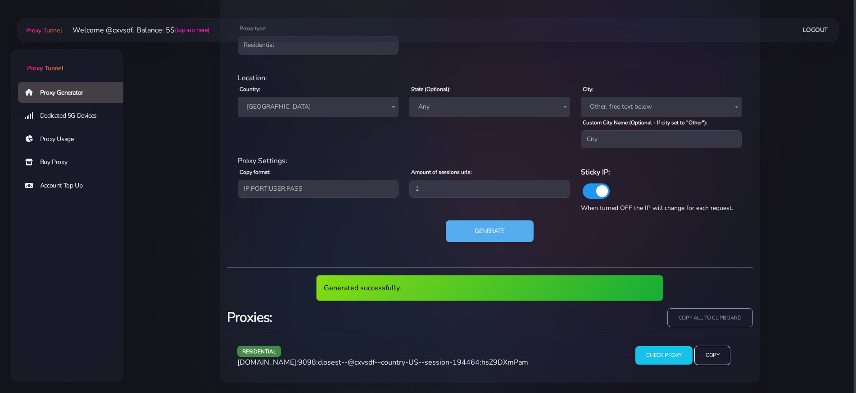
click at [378, 362] on span "[DOMAIN_NAME]:9098:closest--@cxvsdf--country-US--session-194464:hsZ9DXmPam" at bounding box center [382, 362] width 291 height 10
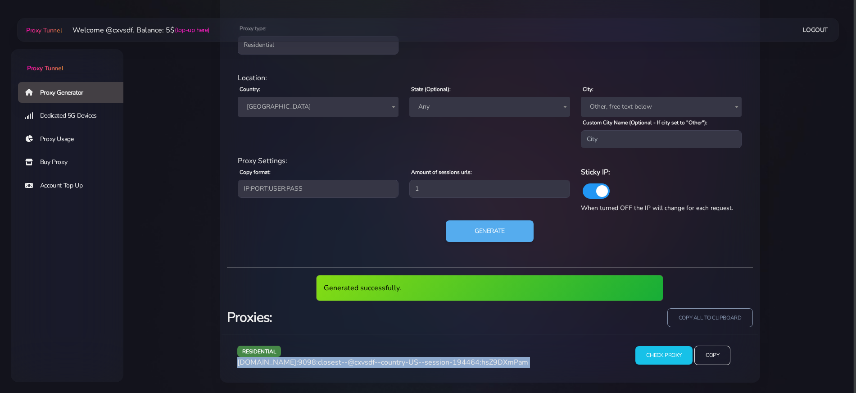
click at [378, 362] on span "[DOMAIN_NAME]:9098:closest--@cxvsdf--country-US--session-194464:hsZ9DXmPam" at bounding box center [382, 362] width 291 height 10
